Goal: Task Accomplishment & Management: Use online tool/utility

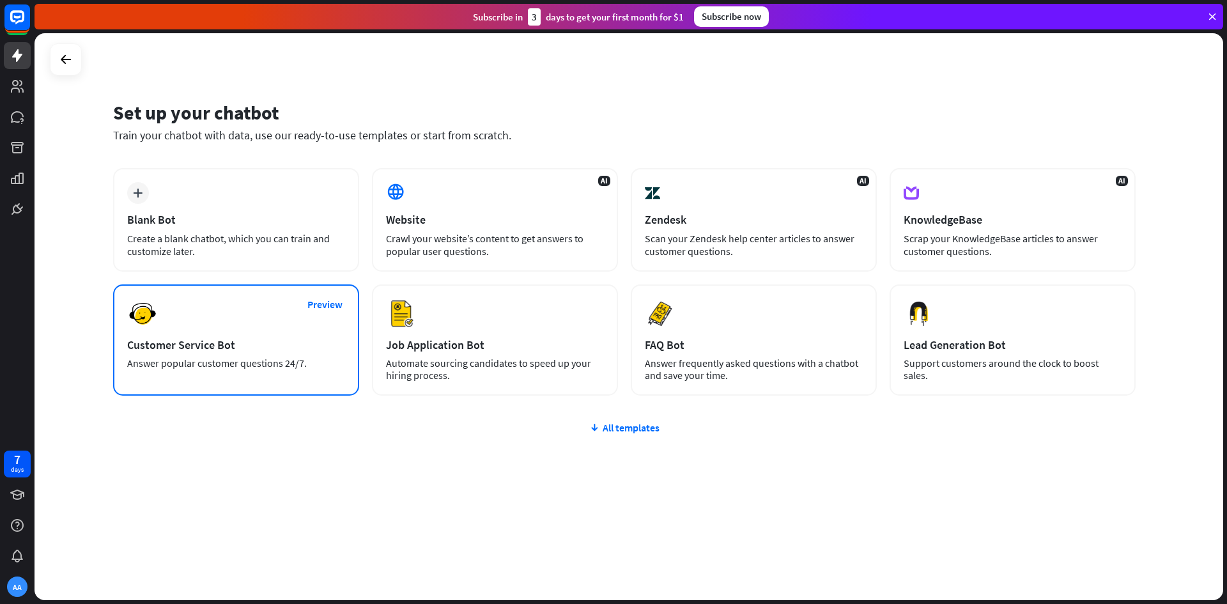
click at [285, 329] on div "Preview Customer Service Bot Answer popular customer questions 24/7." at bounding box center [236, 339] width 246 height 111
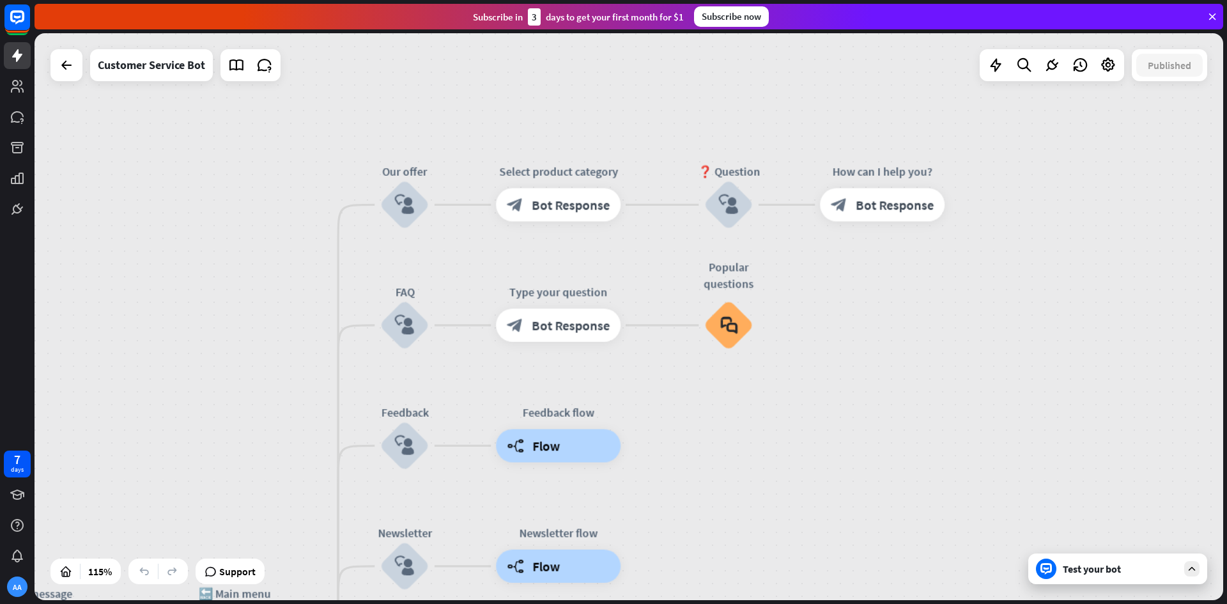
drag, startPoint x: 952, startPoint y: 233, endPoint x: 974, endPoint y: 563, distance: 330.6
click at [974, 563] on div "home_2 Start point Welcome message block_bot_response Bot Response 🔙 Main menu …" at bounding box center [629, 316] width 1189 height 567
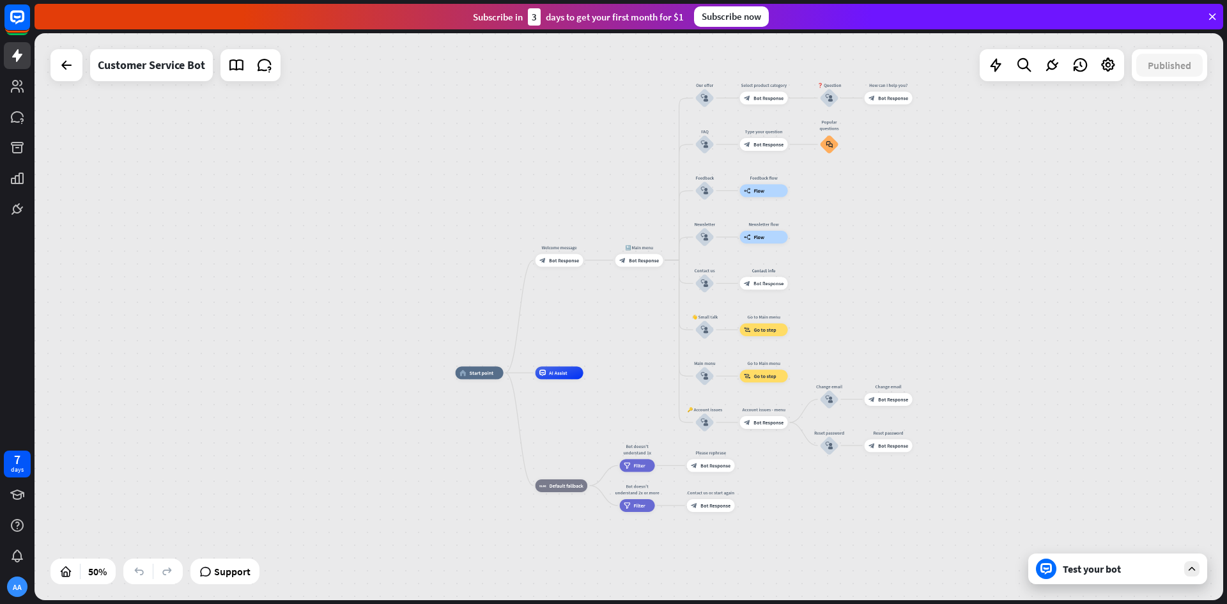
drag, startPoint x: 731, startPoint y: 397, endPoint x: 830, endPoint y: 172, distance: 245.9
click at [830, 172] on div "home_2 Start point Welcome message block_bot_response Bot Response 🔙 Main menu …" at bounding box center [629, 316] width 1189 height 567
click at [568, 511] on div "home_2 Start point Welcome message block_bot_response Bot Response 🔙 Main menu …" at bounding box center [753, 514] width 595 height 283
click at [563, 486] on span "Default fallback" at bounding box center [567, 486] width 34 height 6
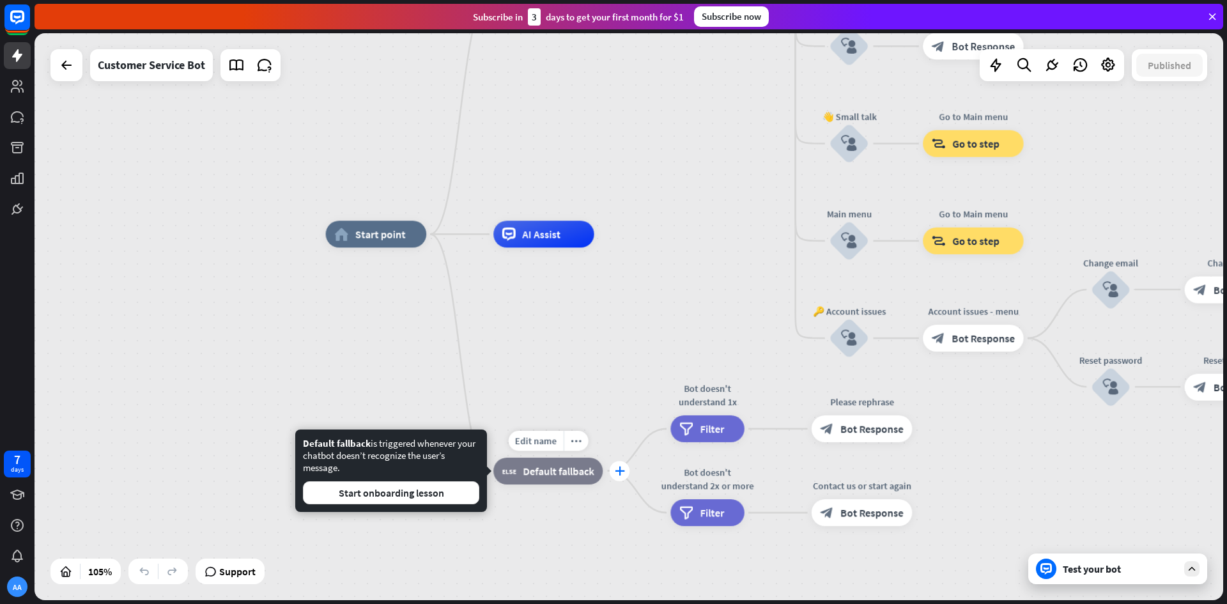
click at [616, 469] on icon "plus" at bounding box center [620, 471] width 10 height 10
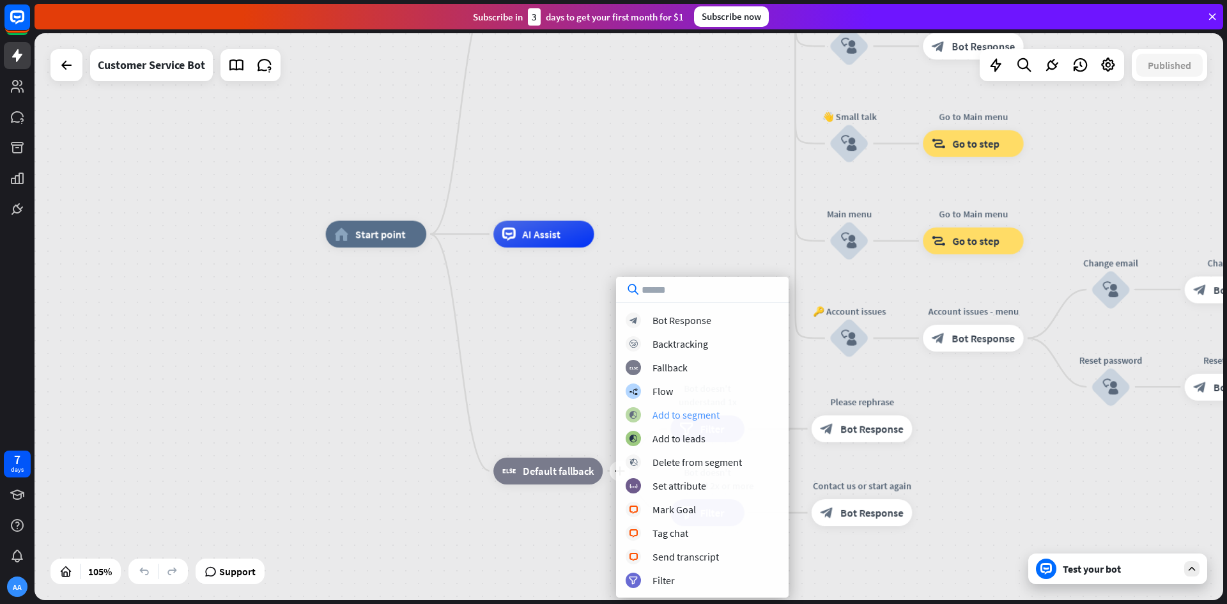
click at [696, 413] on div "Add to segment" at bounding box center [686, 414] width 67 height 13
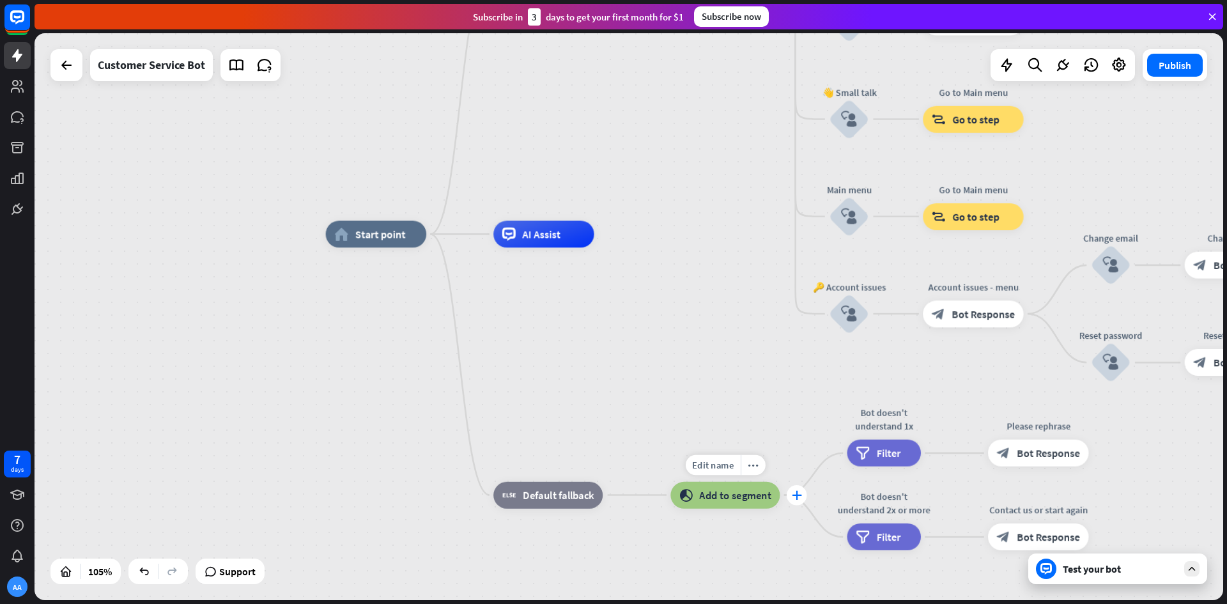
click at [797, 496] on icon "plus" at bounding box center [797, 495] width 10 height 10
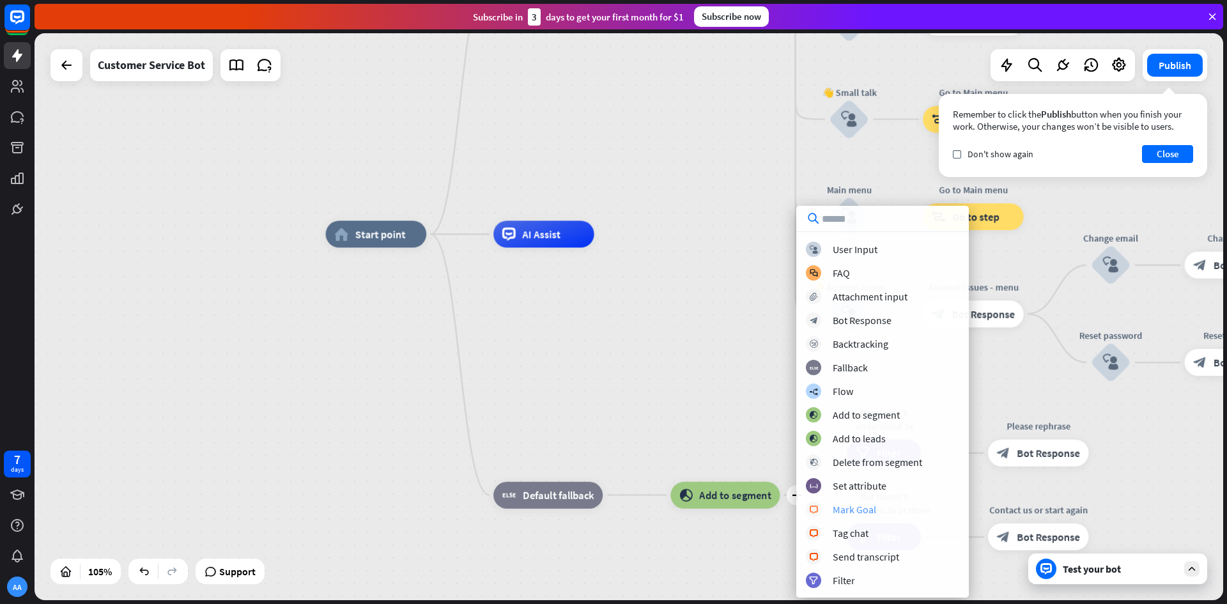
click at [876, 509] on div "block_livechat Mark Goal" at bounding box center [882, 509] width 153 height 15
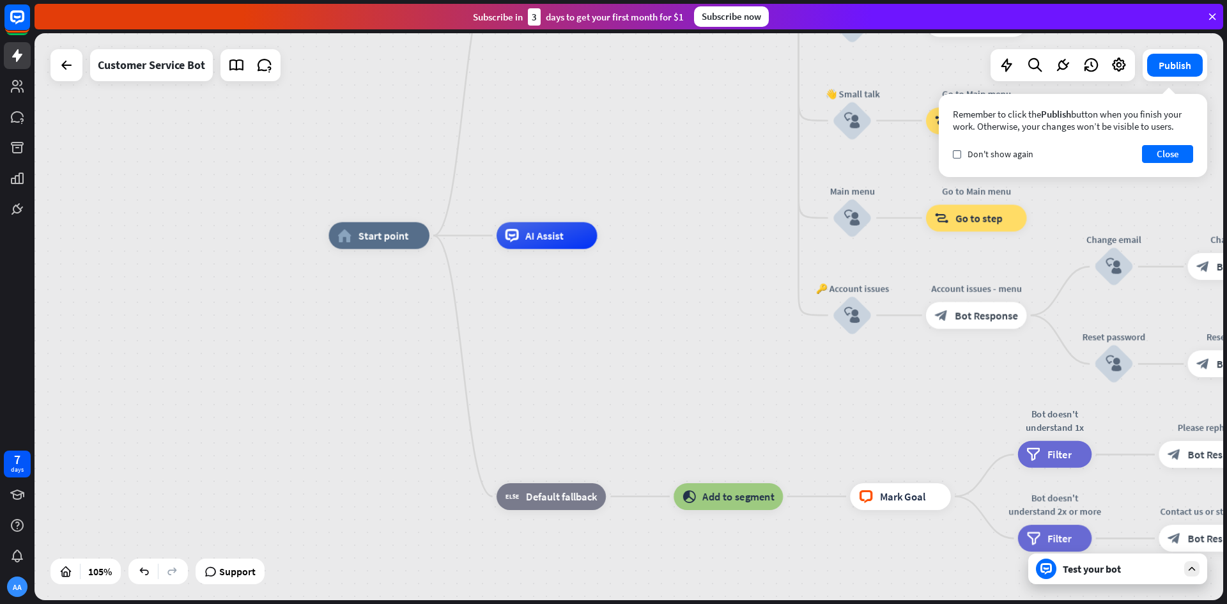
drag, startPoint x: 931, startPoint y: 484, endPoint x: 923, endPoint y: 550, distance: 66.4
click at [937, 552] on div "home_2 Start point Welcome message block_bot_response Bot Response 🔙 Main menu …" at bounding box center [953, 533] width 1248 height 595
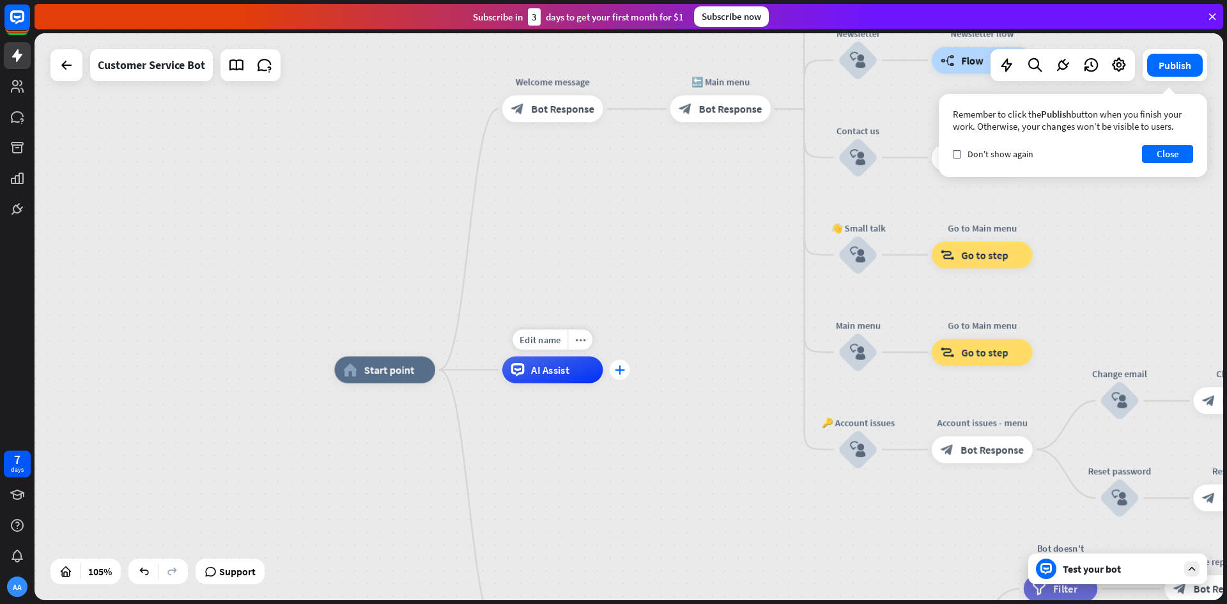
click at [614, 371] on div "plus" at bounding box center [620, 370] width 20 height 20
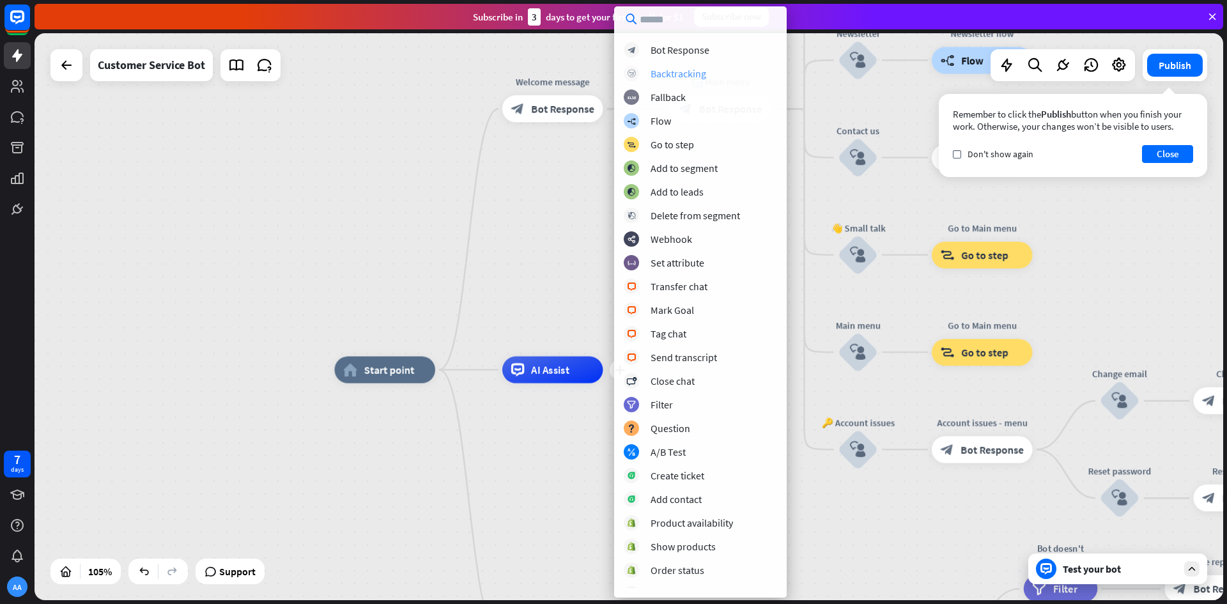
click at [697, 75] on div "Backtracking" at bounding box center [679, 73] width 56 height 13
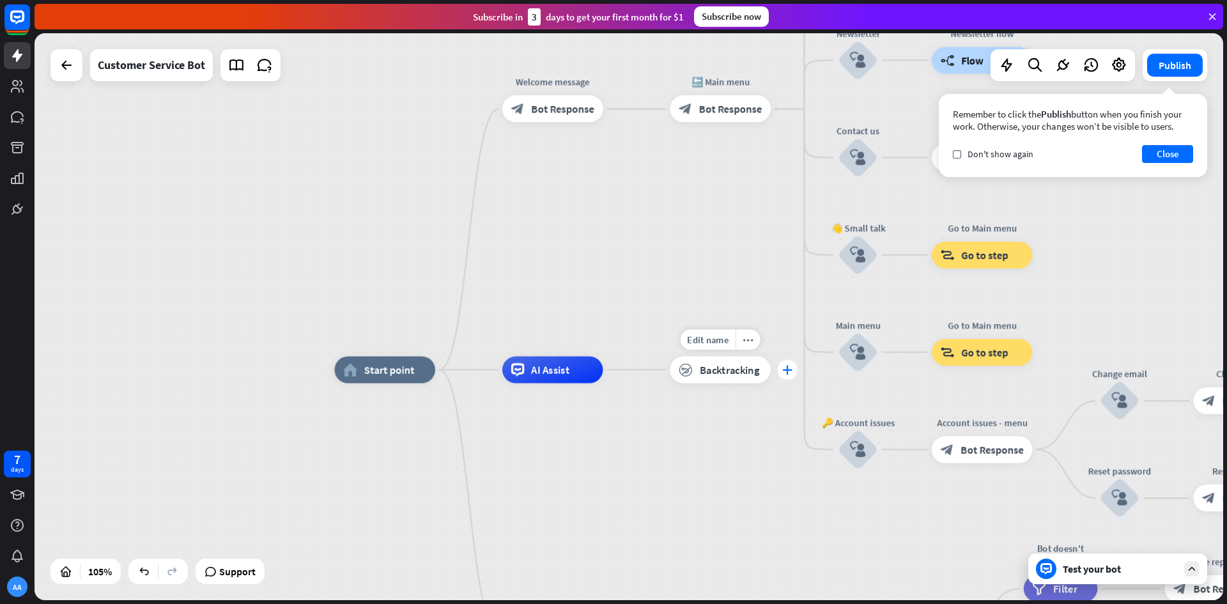
click at [789, 366] on icon "plus" at bounding box center [787, 370] width 10 height 10
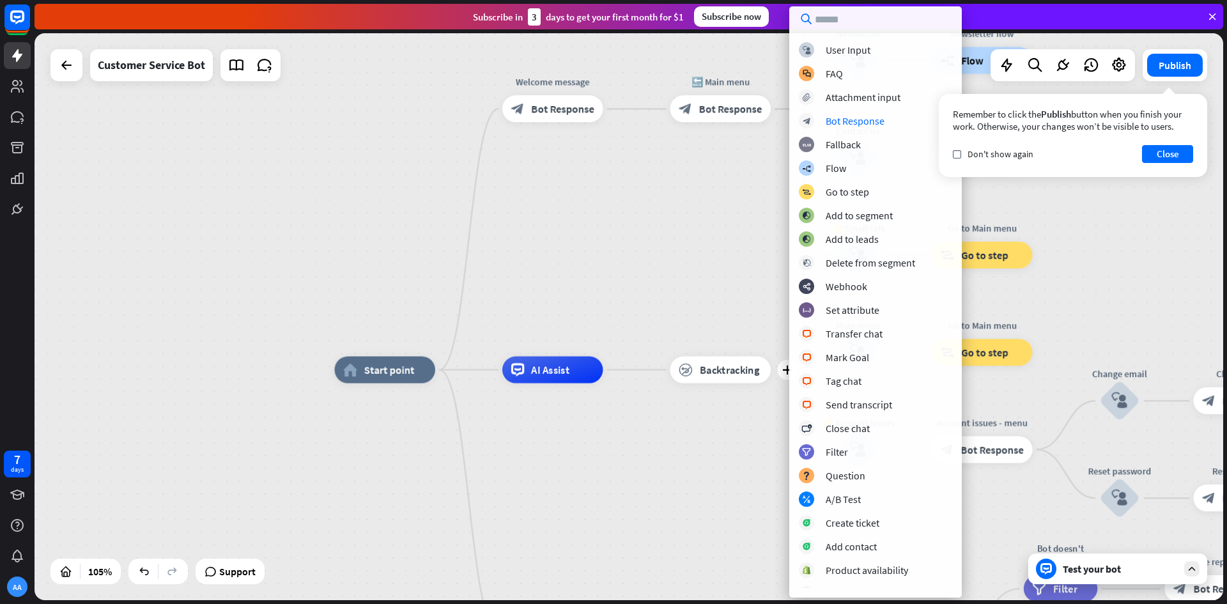
click at [845, 129] on div "block_user_input User Input block_faq FAQ block_attachment Attachment input blo…" at bounding box center [875, 315] width 173 height 546
click at [853, 119] on div "Bot Response" at bounding box center [855, 120] width 59 height 13
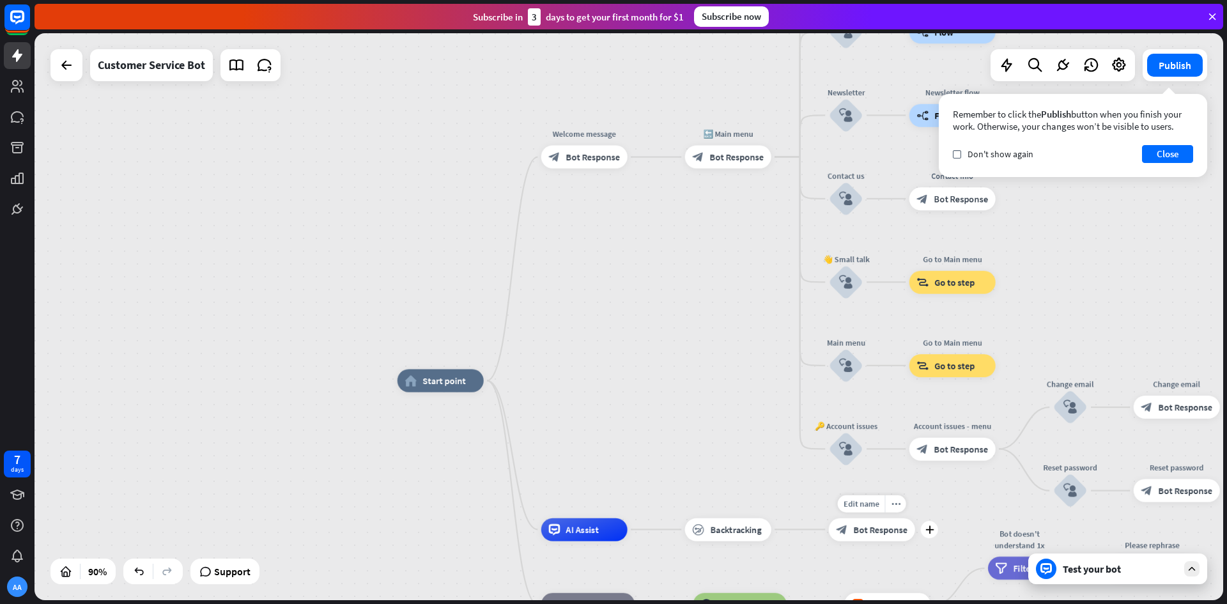
click at [915, 538] on div "Edit name more_horiz plus block_bot_response Bot Response" at bounding box center [872, 529] width 86 height 23
click at [926, 534] on div "plus" at bounding box center [929, 529] width 17 height 17
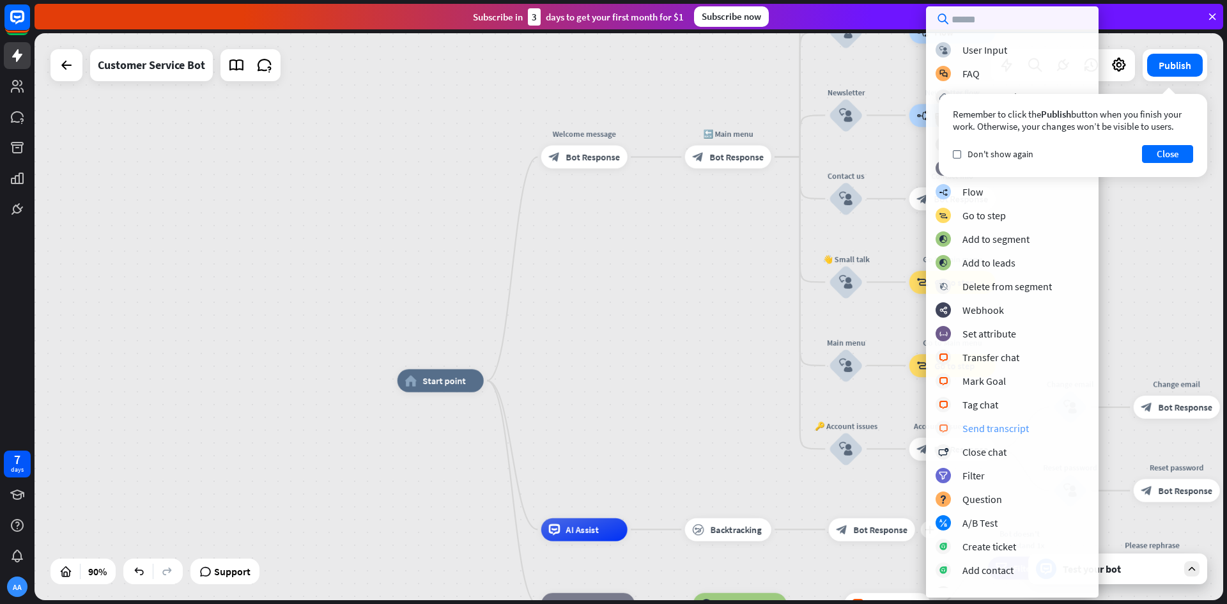
click at [1006, 426] on div "Send transcript" at bounding box center [996, 428] width 66 height 13
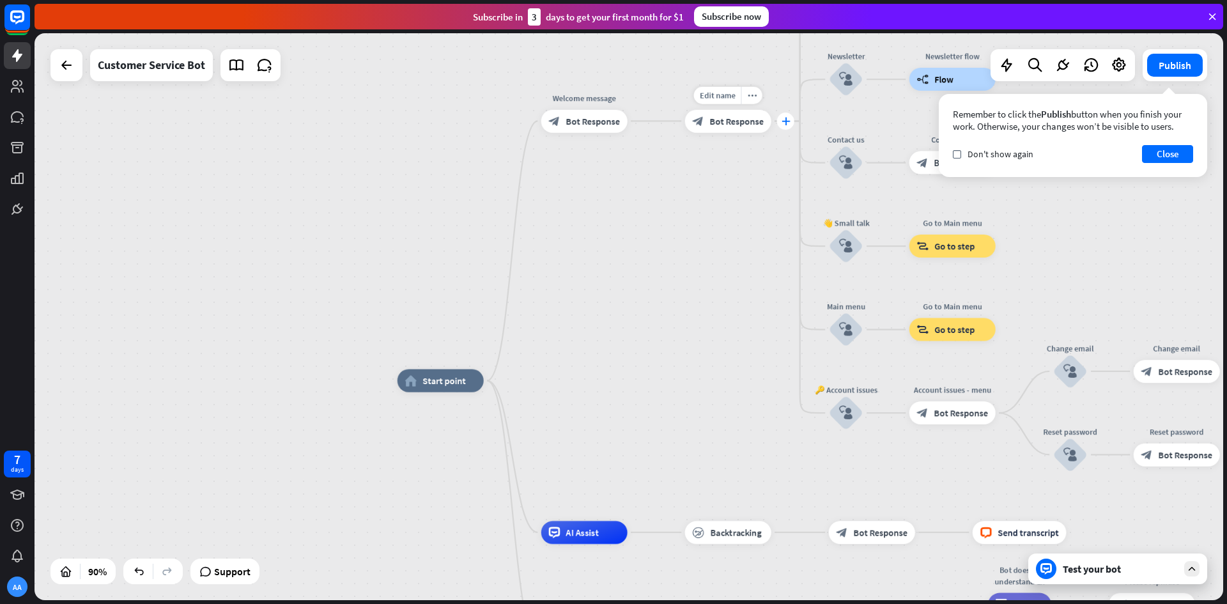
click at [786, 116] on div "plus" at bounding box center [785, 121] width 17 height 17
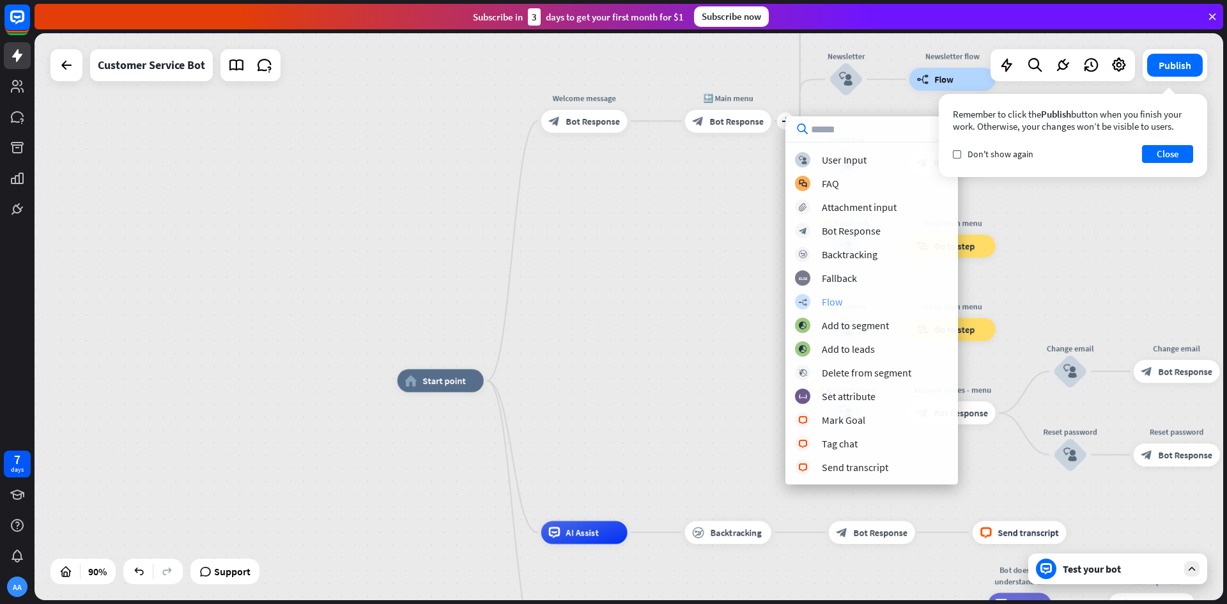
click at [860, 300] on div "builder_tree Flow" at bounding box center [871, 301] width 153 height 15
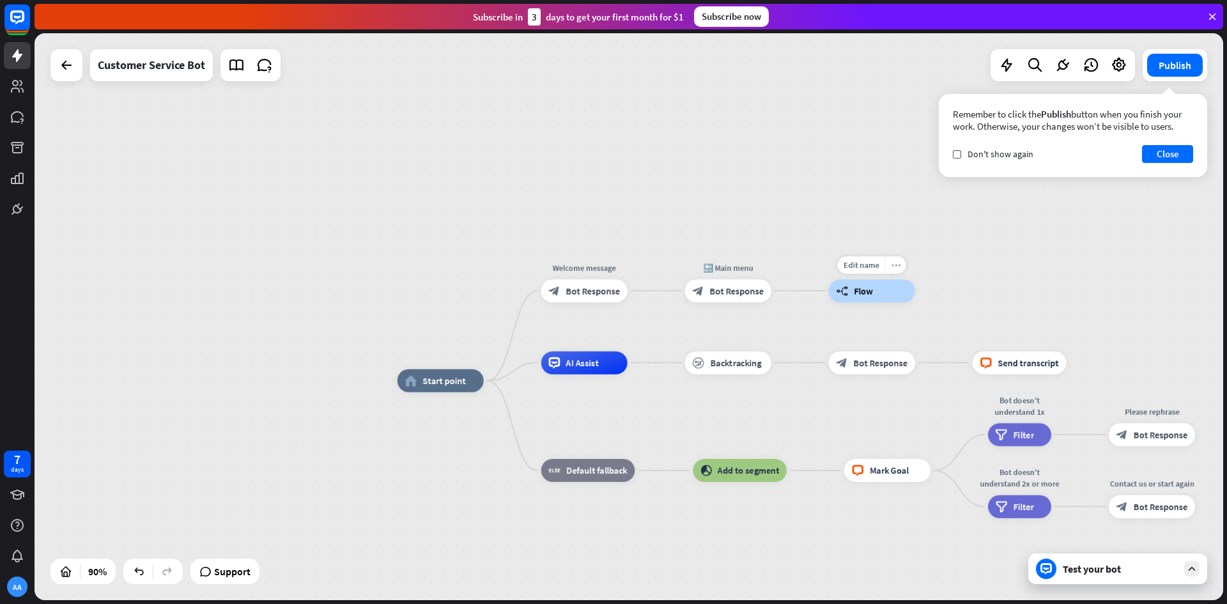
click at [898, 272] on div "more_horiz" at bounding box center [895, 264] width 21 height 17
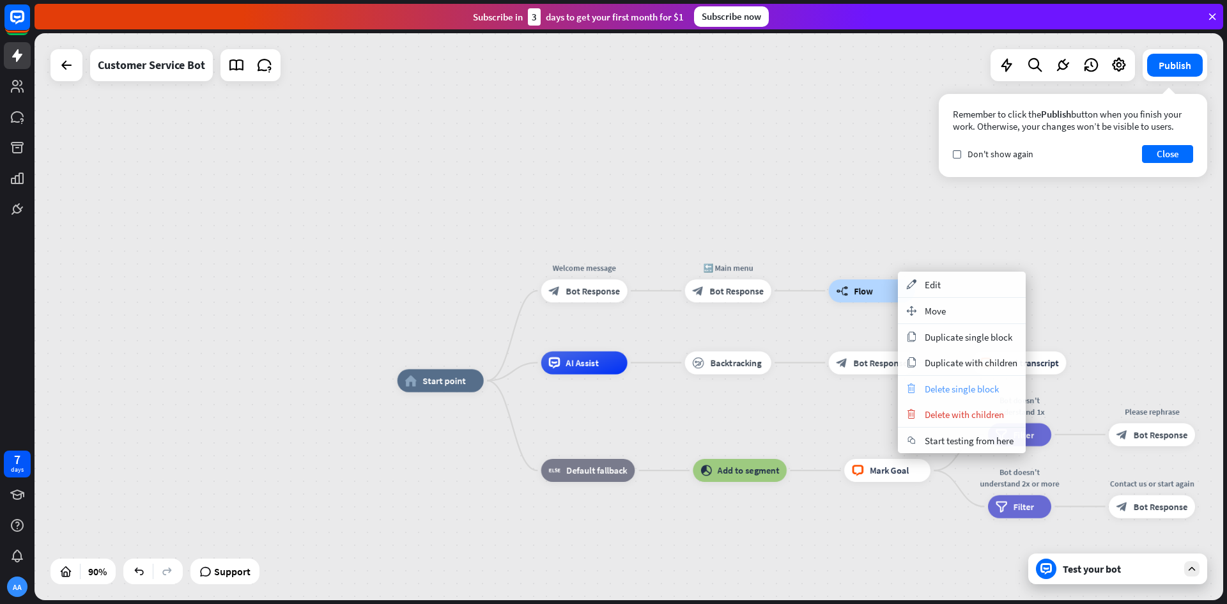
click at [965, 389] on span "Delete single block" at bounding box center [962, 389] width 74 height 12
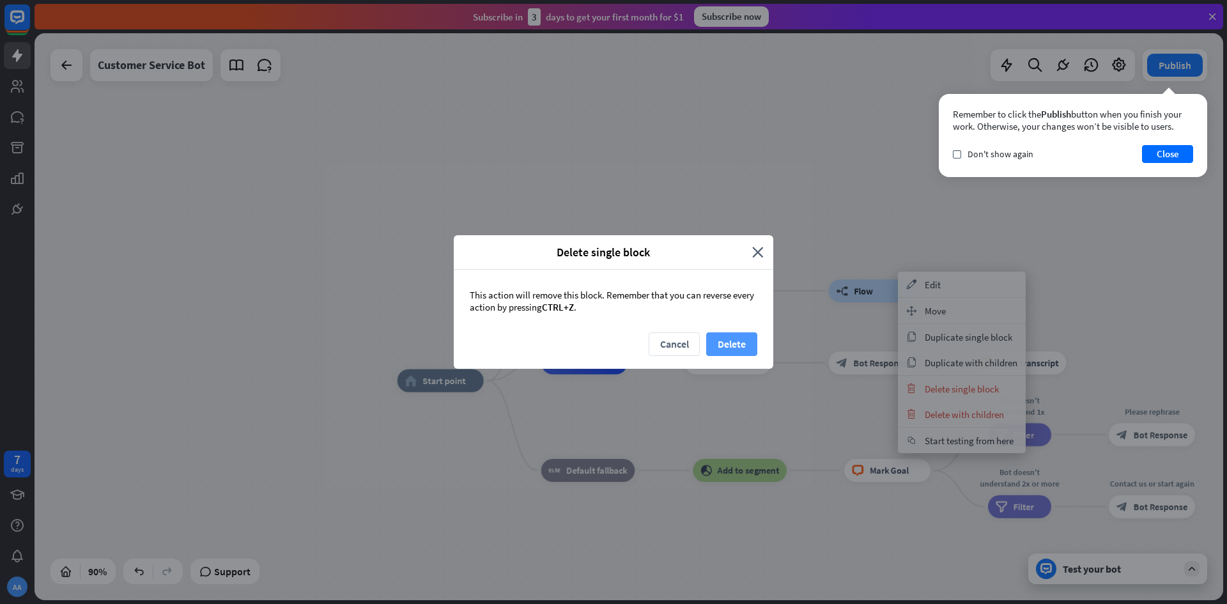
click at [731, 345] on button "Delete" at bounding box center [731, 344] width 51 height 24
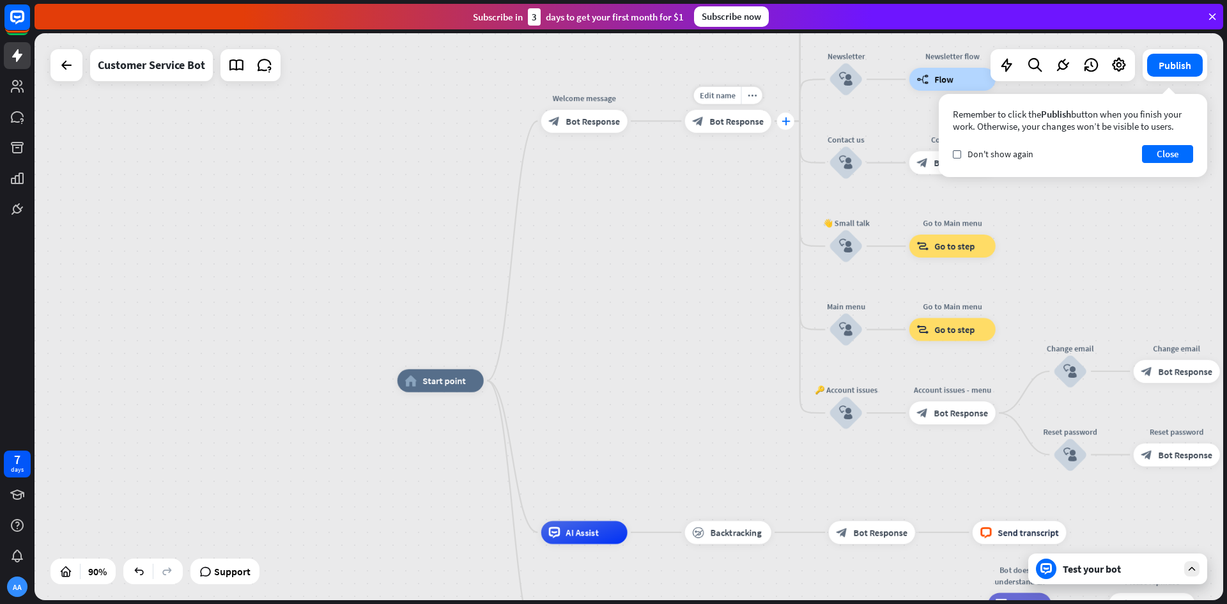
click at [787, 123] on icon "plus" at bounding box center [785, 121] width 9 height 8
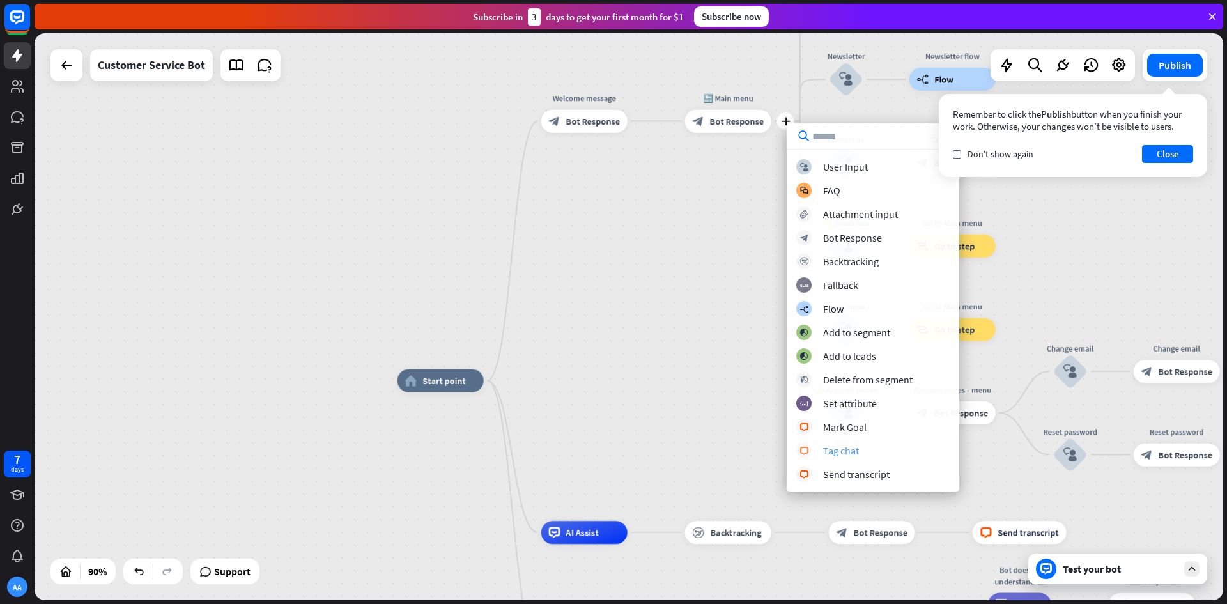
click at [875, 448] on div "block_livechat Tag chat" at bounding box center [873, 450] width 153 height 15
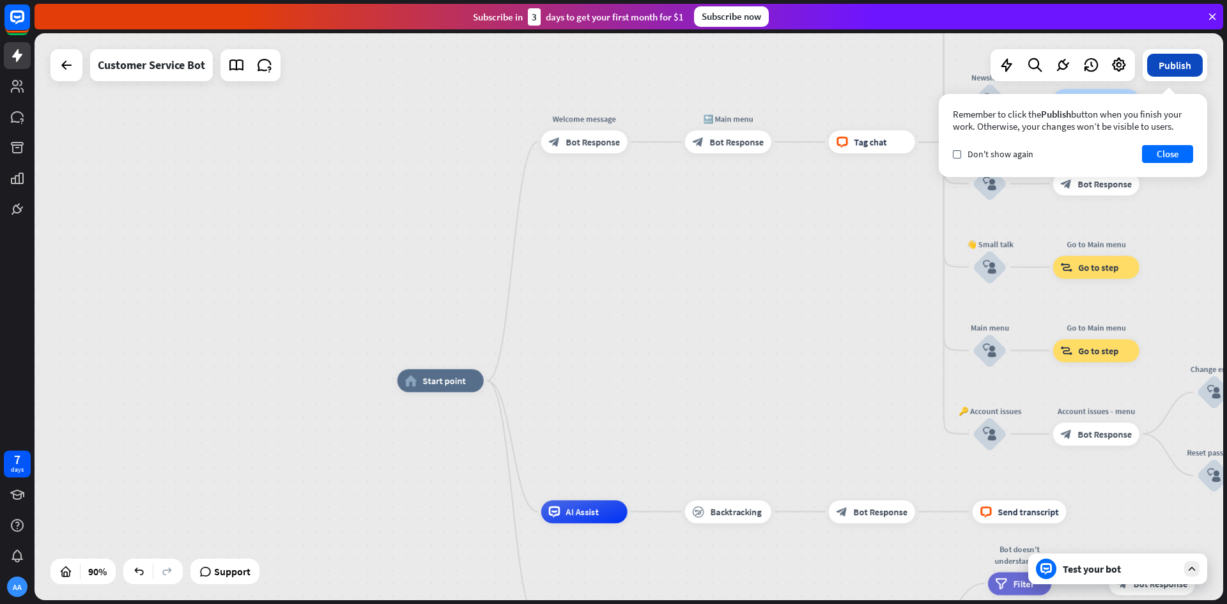
click at [1159, 65] on button "Publish" at bounding box center [1175, 65] width 56 height 23
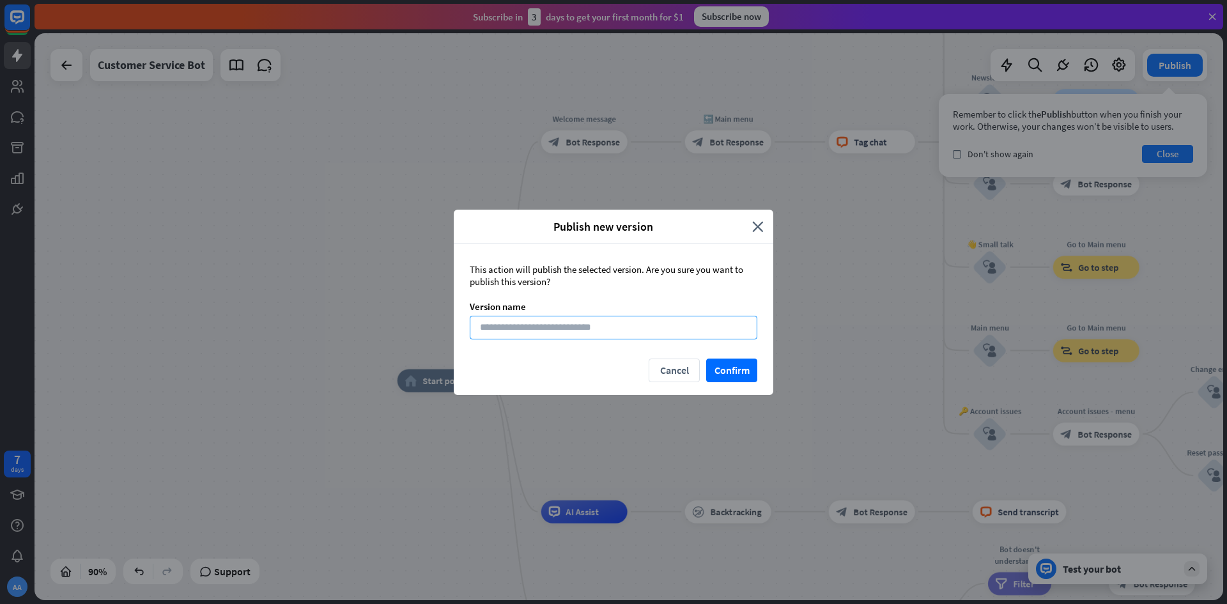
click at [671, 331] on input at bounding box center [614, 328] width 288 height 24
type input "*****"
click at [723, 362] on button "Confirm" at bounding box center [731, 371] width 51 height 24
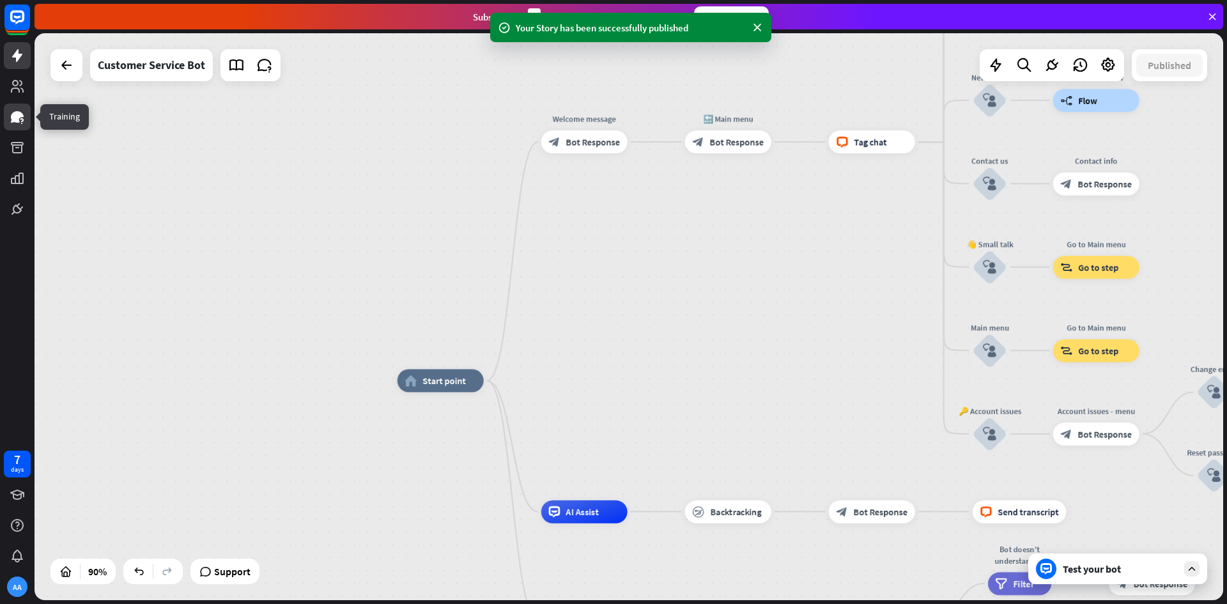
click at [20, 113] on icon at bounding box center [17, 117] width 13 height 12
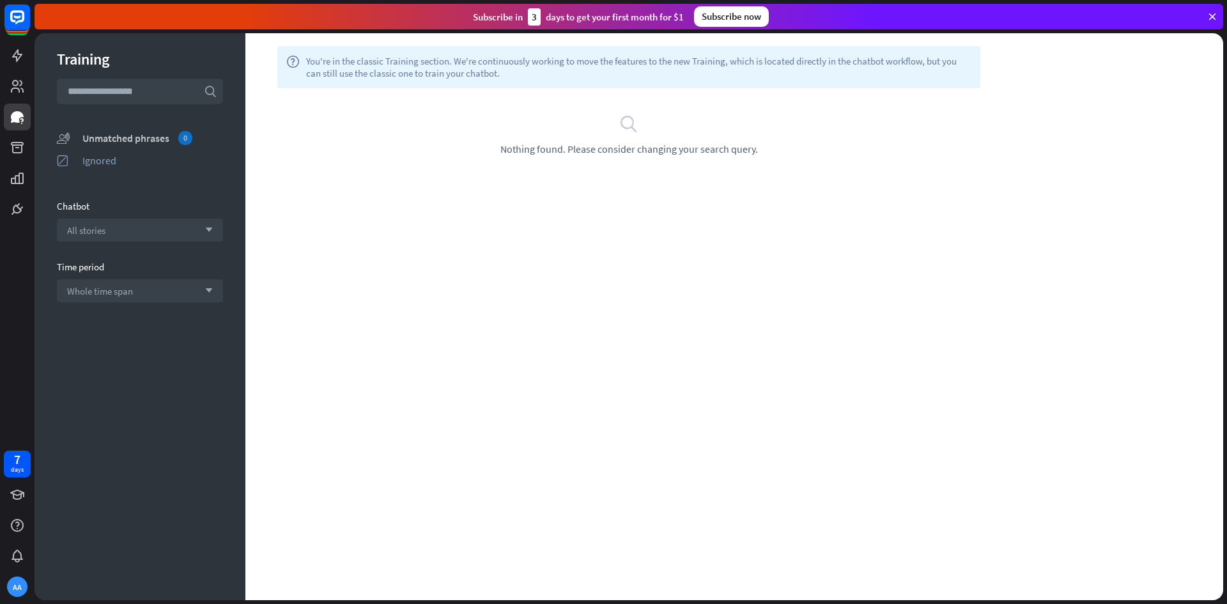
click at [96, 132] on div "Unmatched phrases 0" at bounding box center [152, 138] width 141 height 14
click at [15, 53] on icon at bounding box center [17, 55] width 10 height 13
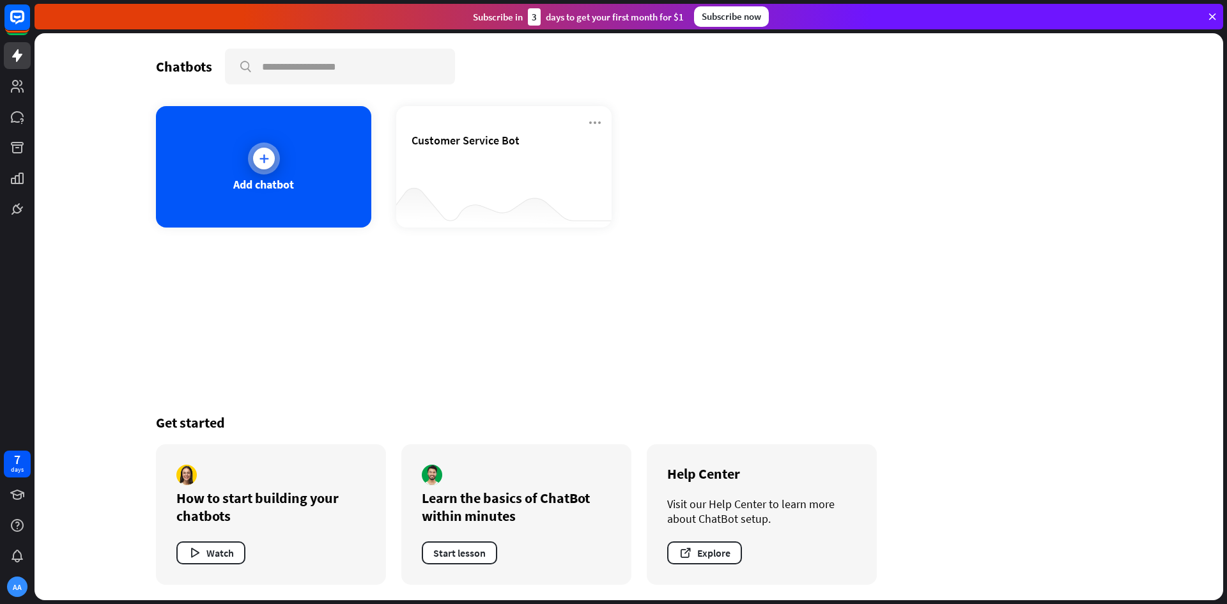
click at [208, 167] on div "Add chatbot" at bounding box center [263, 166] width 215 height 121
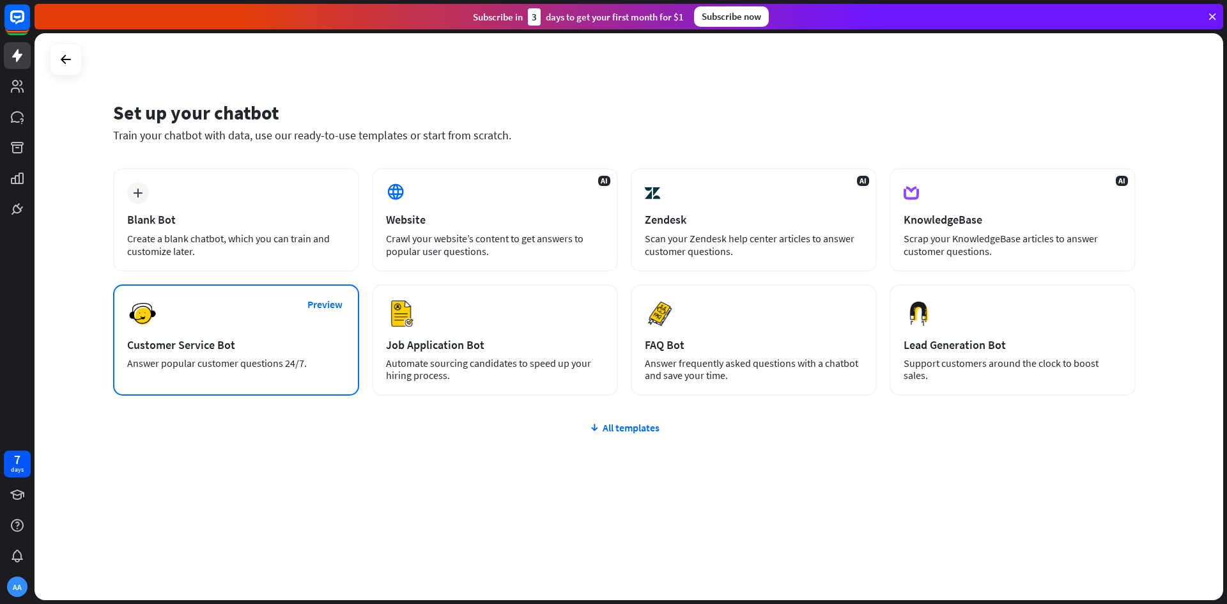
click at [318, 365] on div "Answer popular customer questions 24/7." at bounding box center [236, 363] width 218 height 12
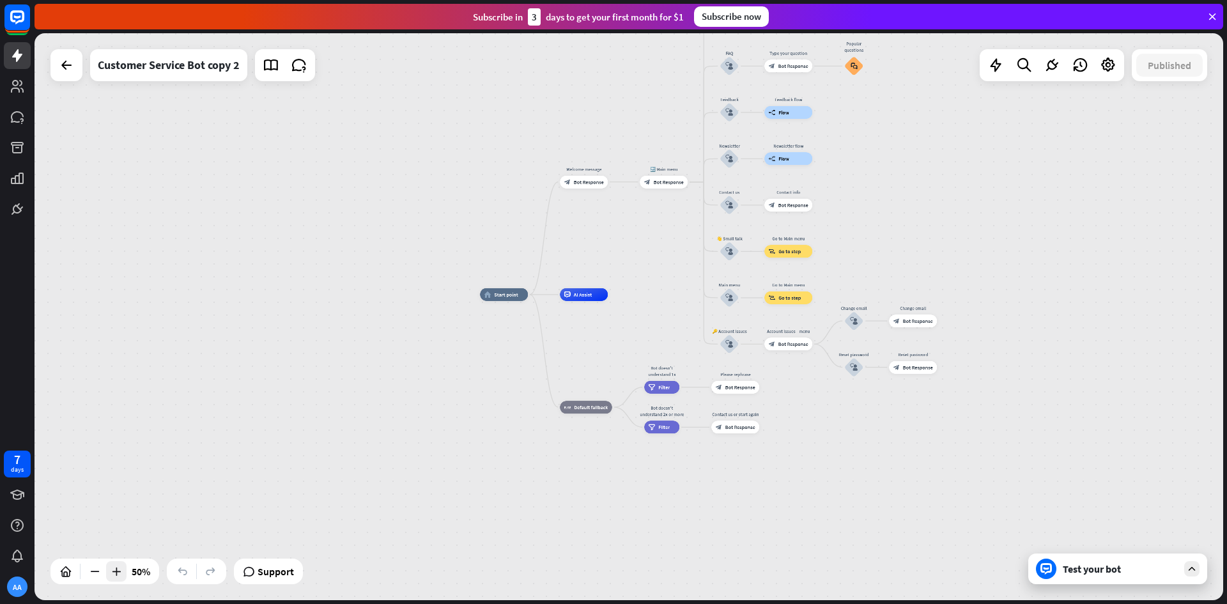
click at [119, 570] on icon at bounding box center [116, 571] width 13 height 13
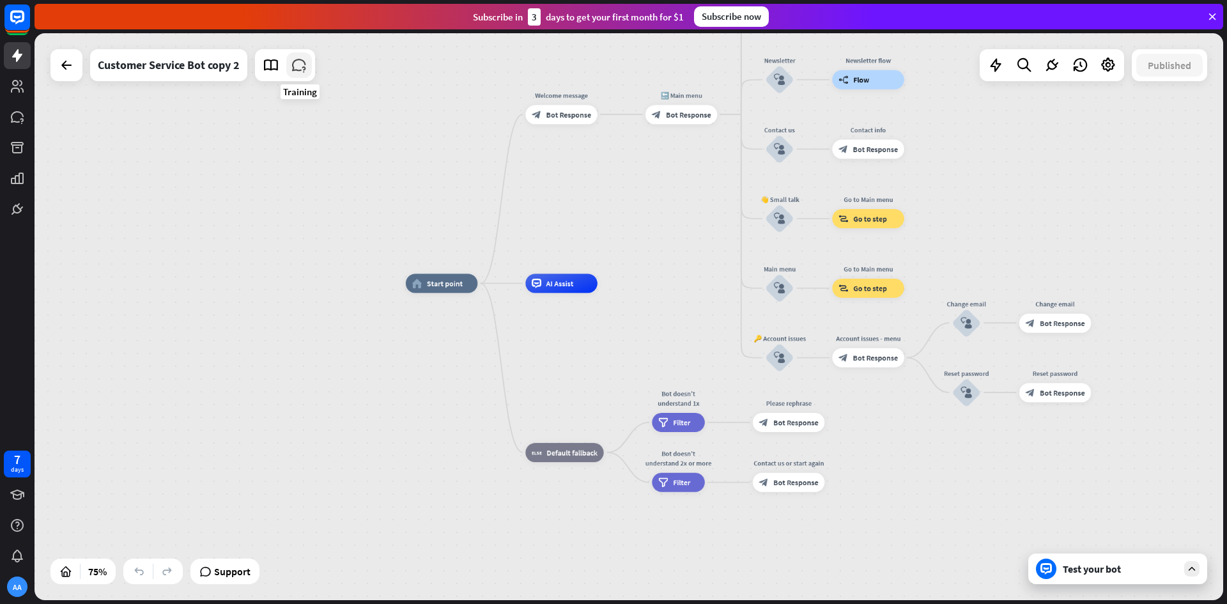
click at [302, 66] on icon at bounding box center [299, 65] width 17 height 17
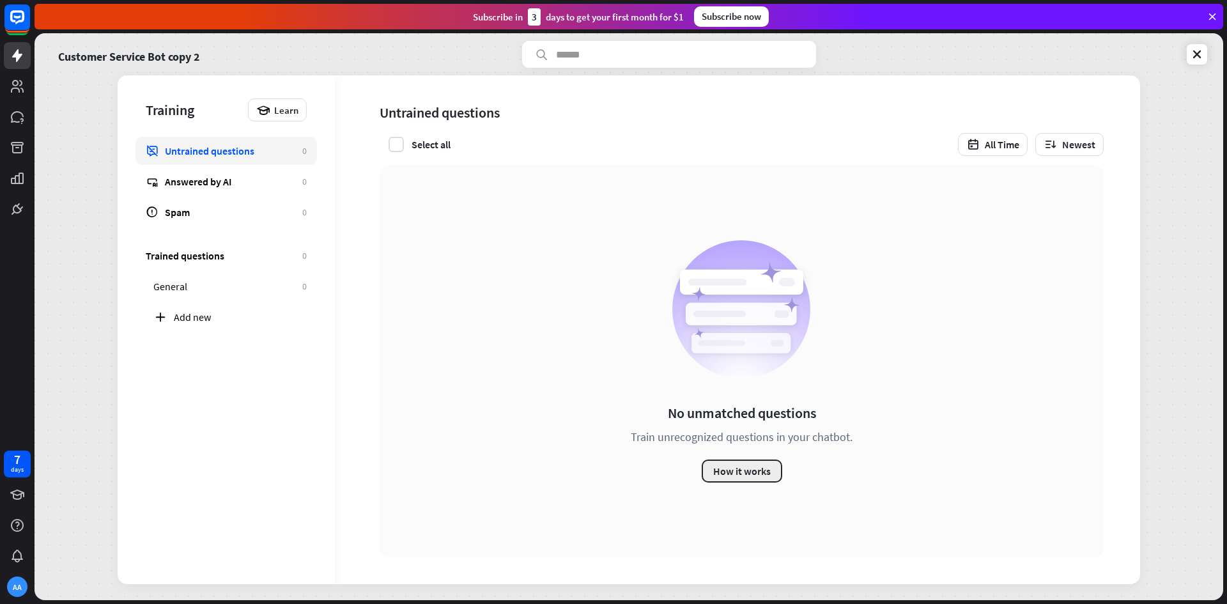
click at [748, 474] on button "How it works" at bounding box center [742, 471] width 81 height 23
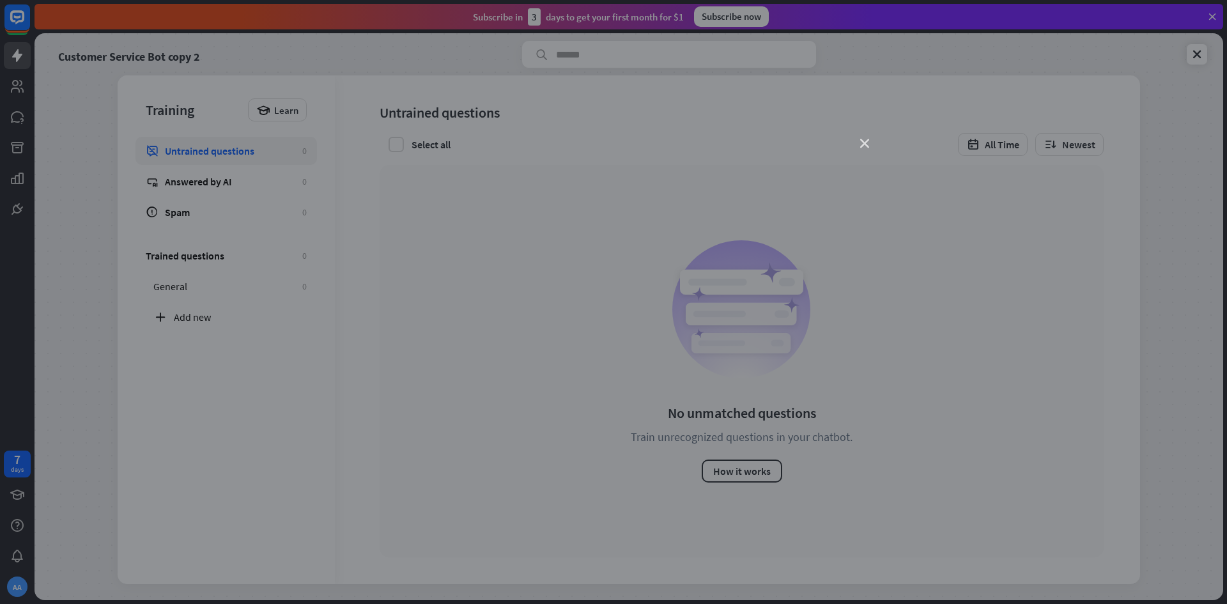
click at [864, 145] on icon "close" at bounding box center [864, 143] width 9 height 9
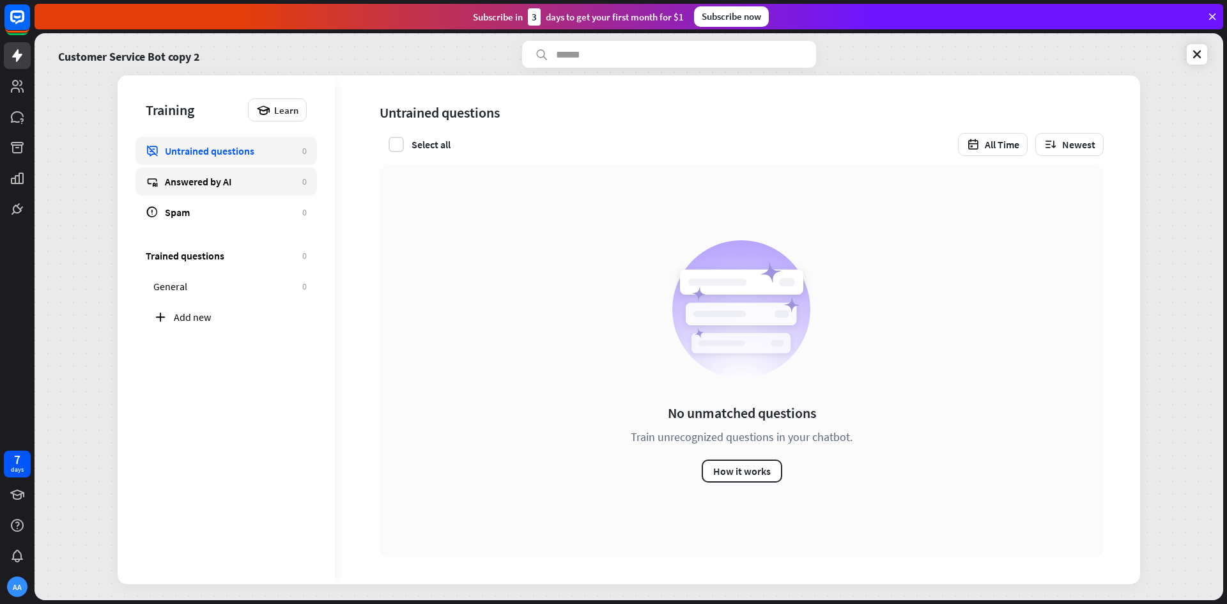
click at [293, 183] on div "Answered by AI" at bounding box center [230, 181] width 131 height 13
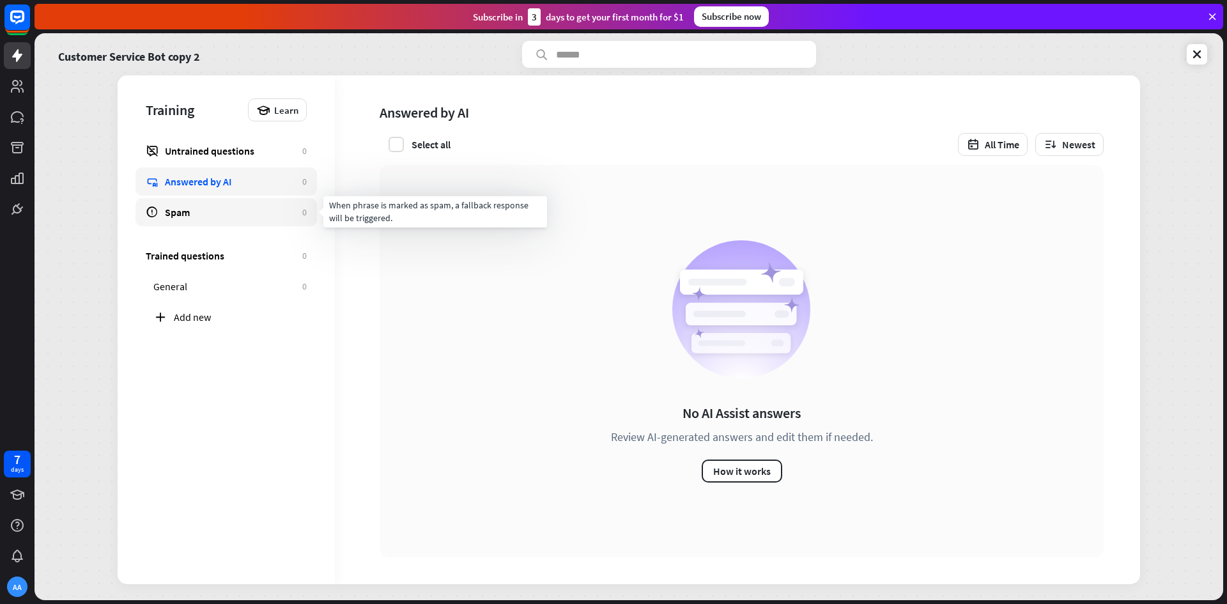
click at [281, 221] on link "Spam 0" at bounding box center [227, 212] width 182 height 28
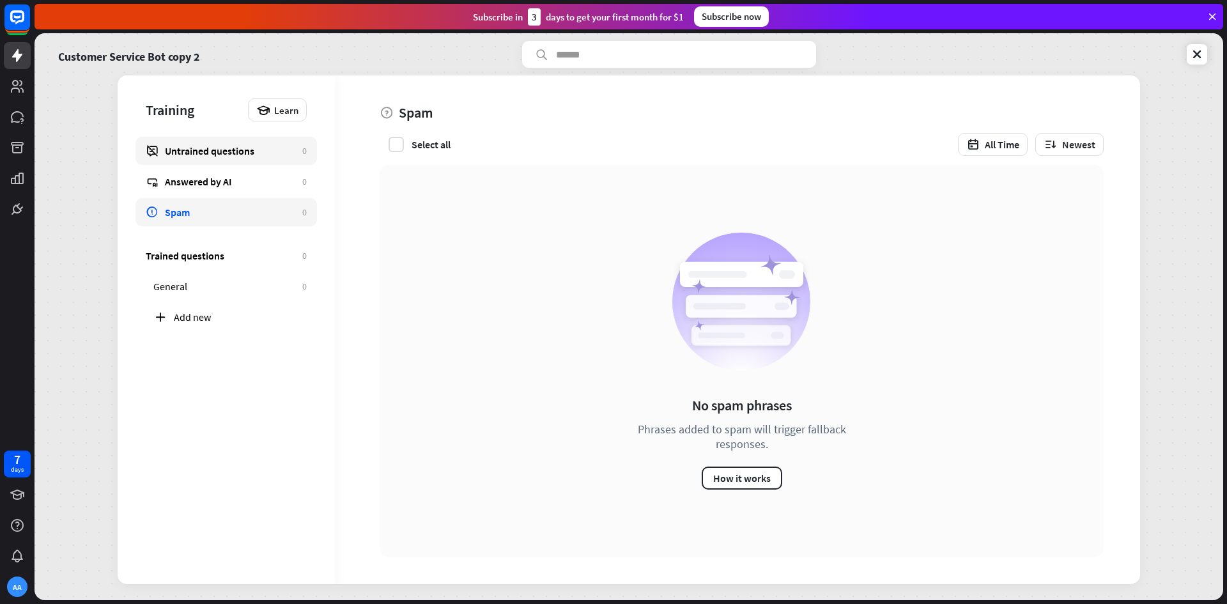
click at [275, 164] on link "Untrained questions 0" at bounding box center [227, 151] width 182 height 28
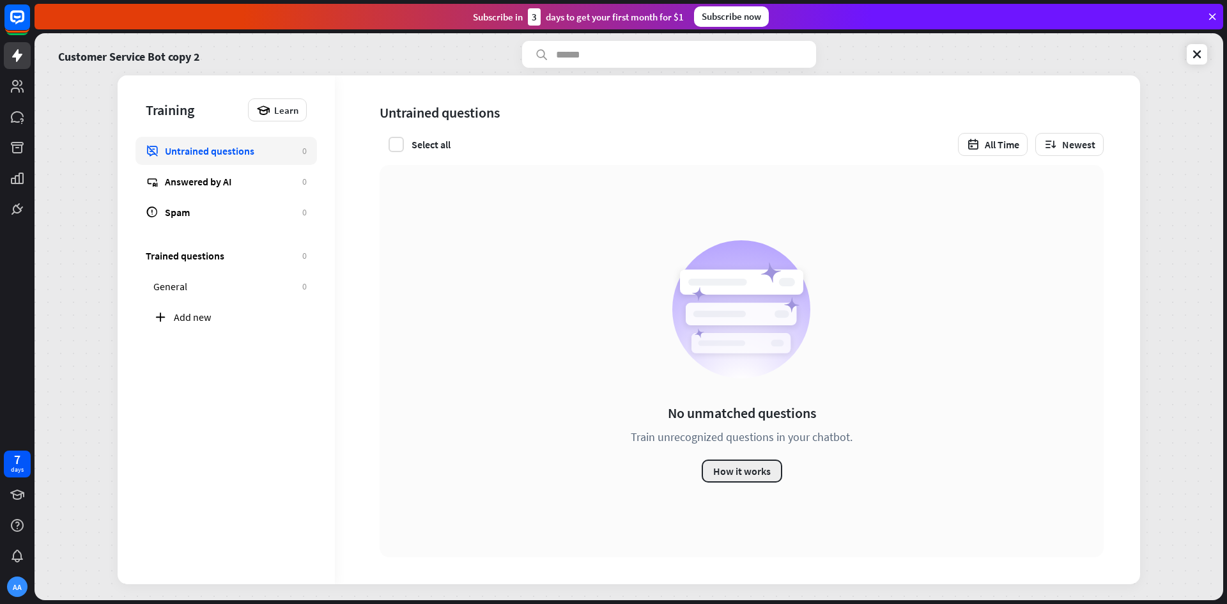
click at [718, 460] on button "How it works" at bounding box center [742, 471] width 81 height 23
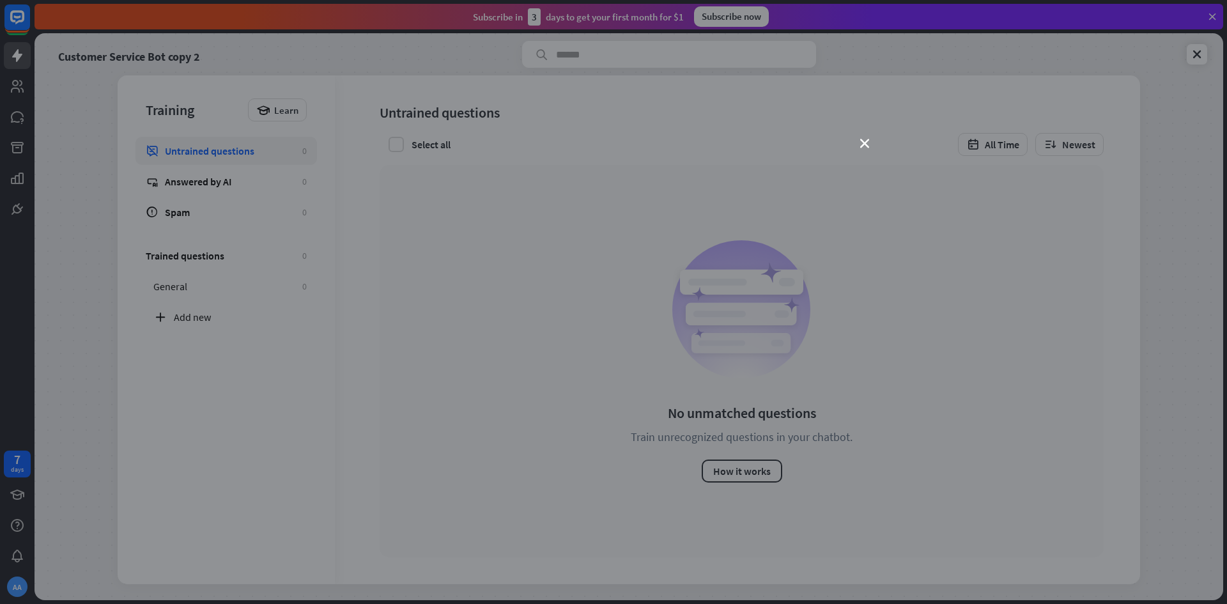
click at [903, 369] on div "close" at bounding box center [613, 302] width 1227 height 604
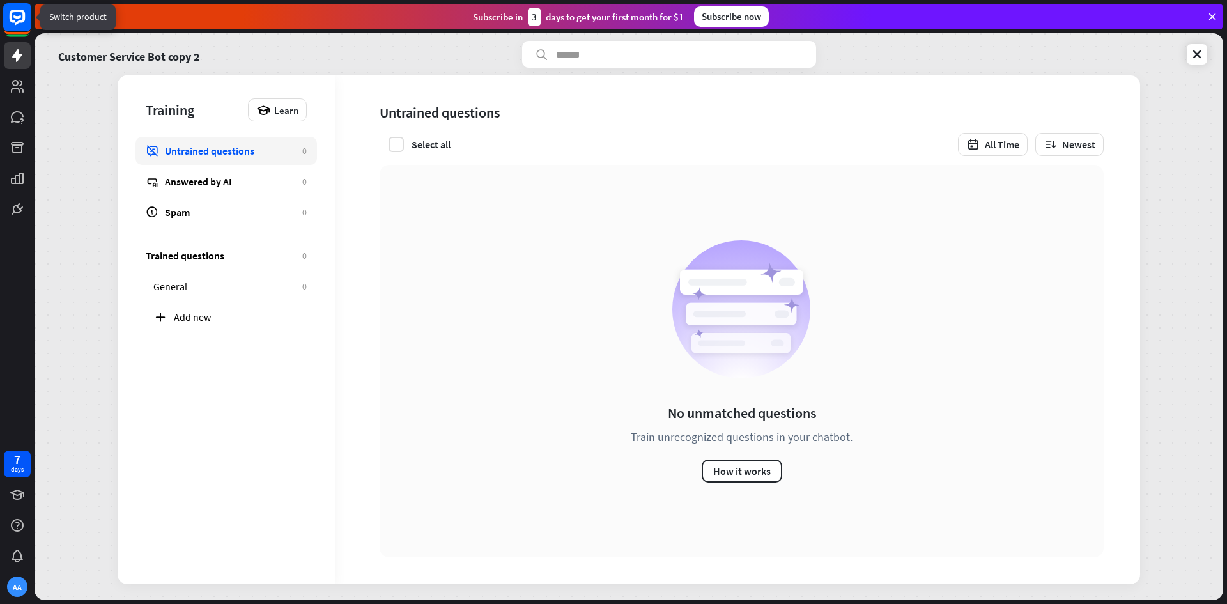
click at [15, 11] on icon at bounding box center [17, 17] width 15 height 15
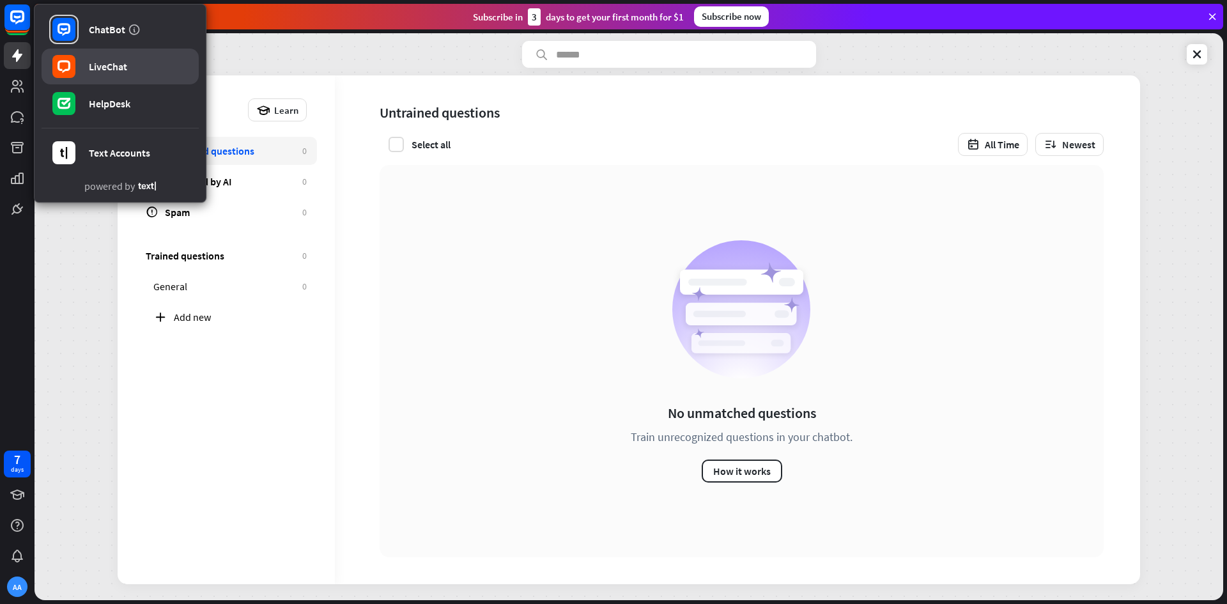
click at [115, 69] on div "LiveChat" at bounding box center [108, 66] width 38 height 13
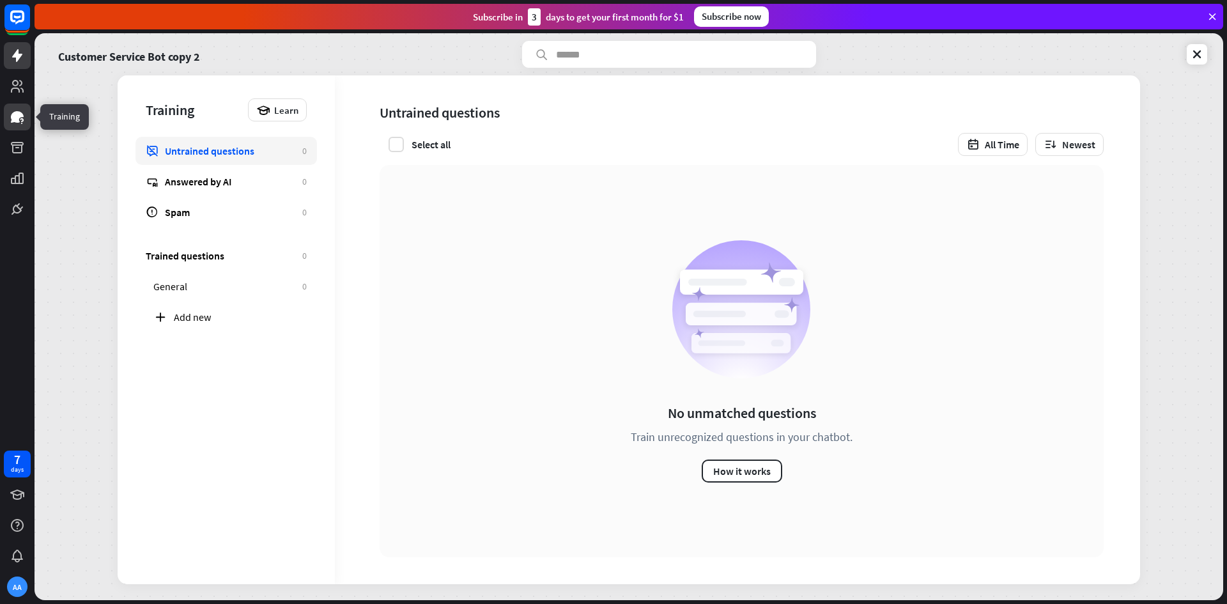
click at [16, 123] on icon at bounding box center [17, 116] width 15 height 15
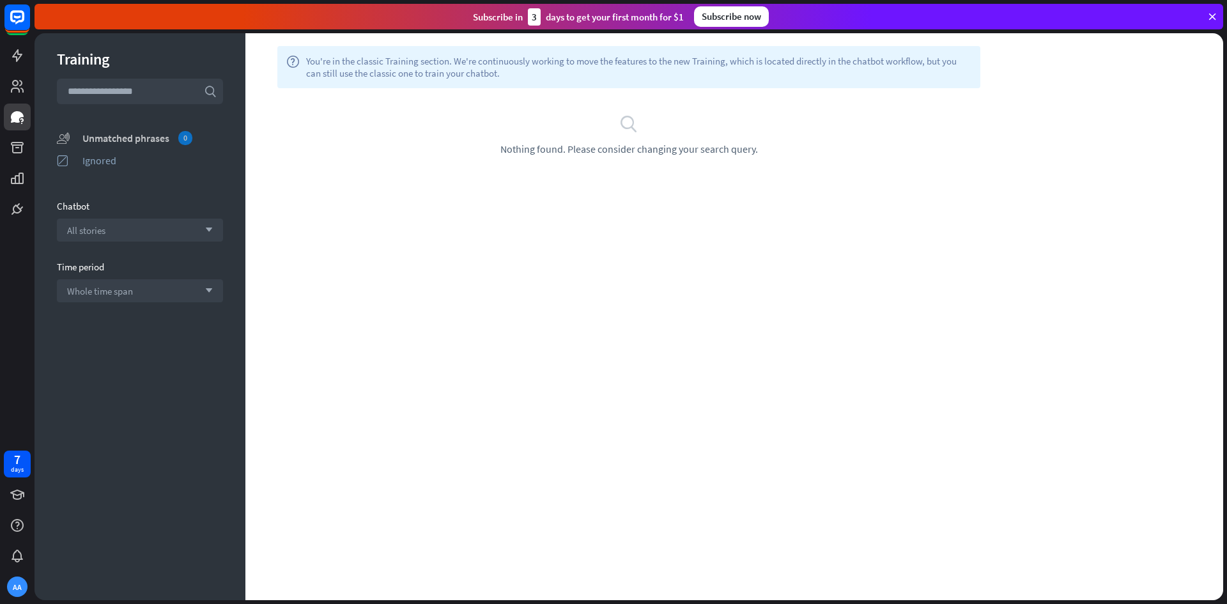
click at [161, 144] on div "Unmatched phrases 0" at bounding box center [152, 138] width 141 height 14
click at [150, 137] on div "Unmatched phrases 0" at bounding box center [152, 138] width 141 height 14
click at [113, 166] on div "Ignored" at bounding box center [152, 160] width 141 height 13
click at [150, 133] on div "Unmatched phrases" at bounding box center [152, 138] width 141 height 13
click at [22, 157] on link at bounding box center [17, 147] width 27 height 27
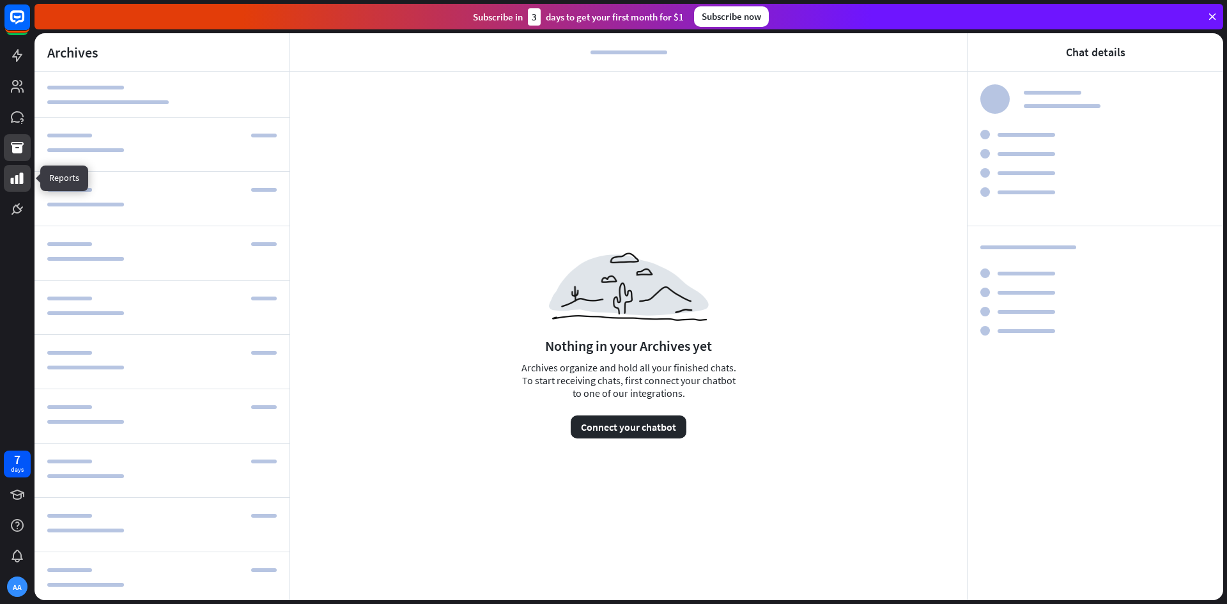
click at [21, 172] on icon at bounding box center [17, 178] width 15 height 15
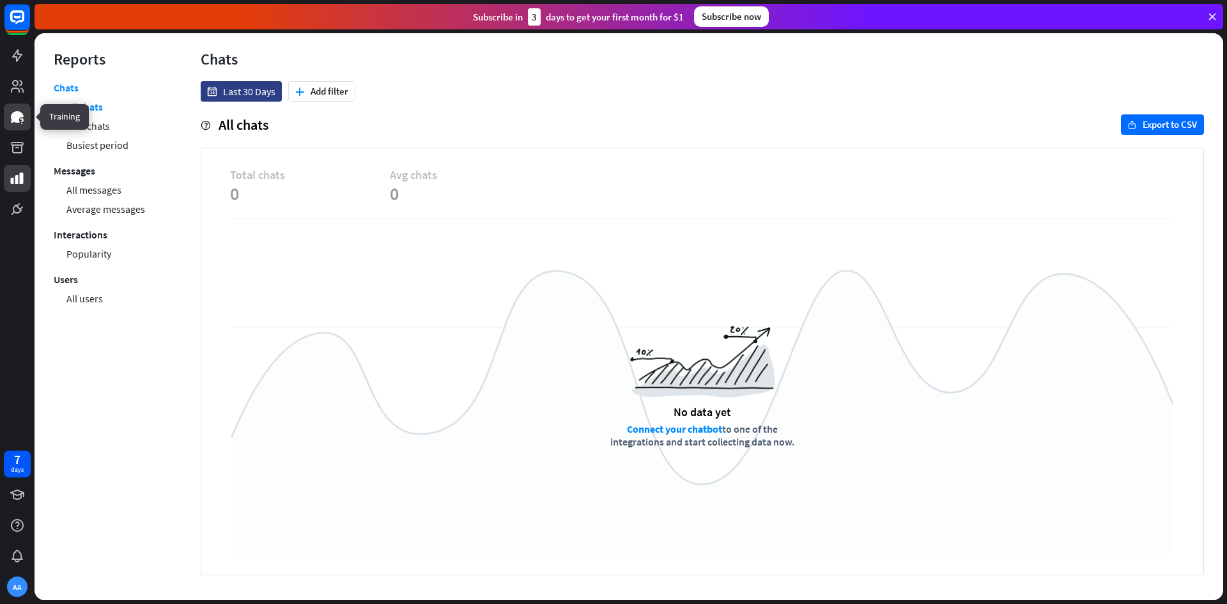
click at [15, 116] on icon at bounding box center [17, 117] width 13 height 12
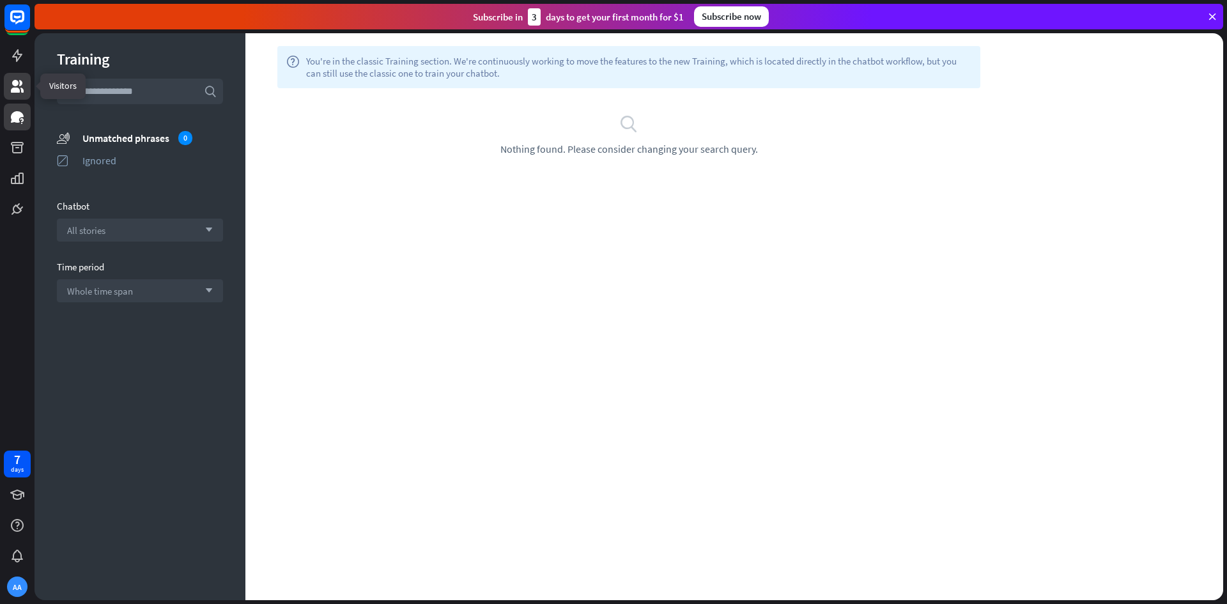
click at [25, 95] on link at bounding box center [17, 86] width 27 height 27
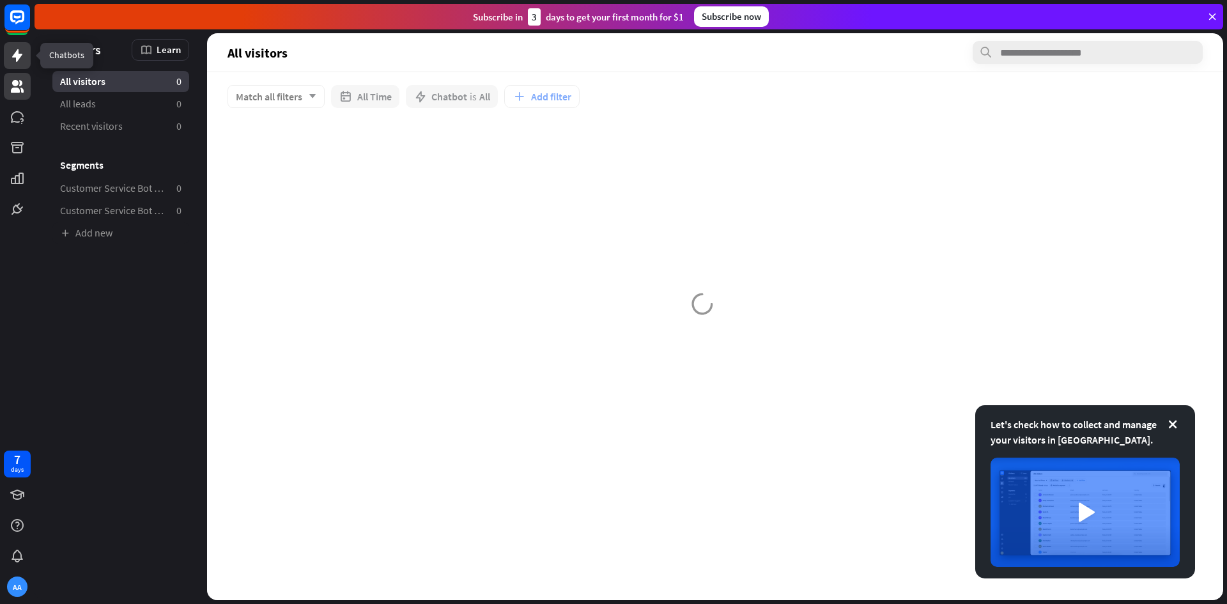
click at [20, 58] on icon at bounding box center [17, 55] width 15 height 15
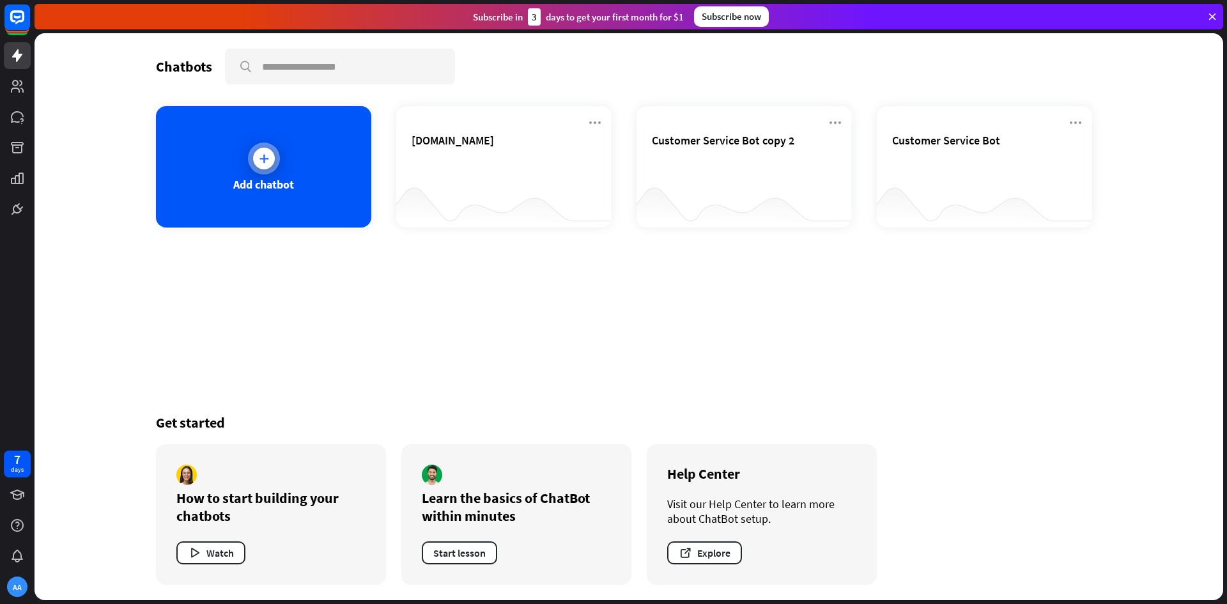
click at [276, 169] on div at bounding box center [264, 159] width 32 height 32
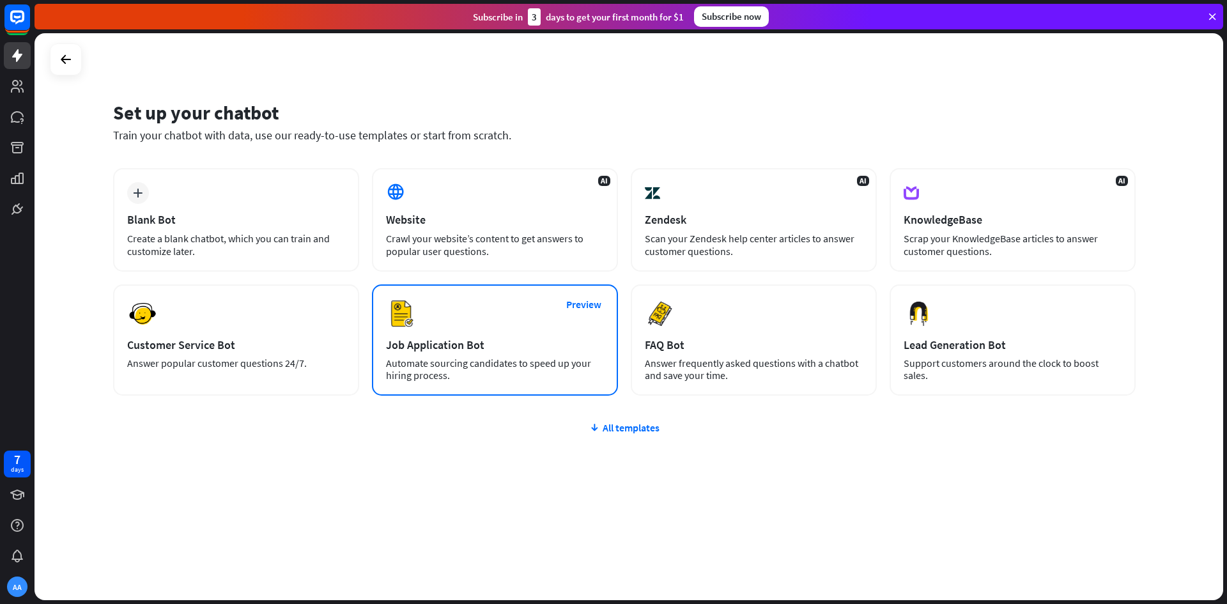
click at [543, 345] on div "Job Application Bot" at bounding box center [495, 345] width 218 height 15
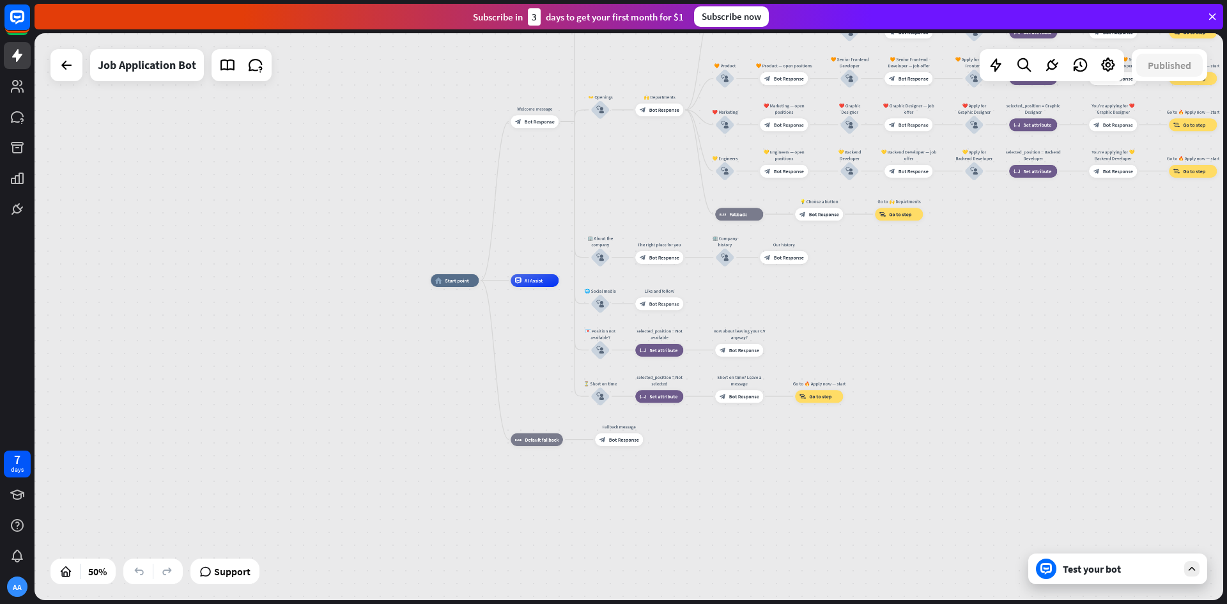
drag, startPoint x: 1227, startPoint y: 118, endPoint x: 988, endPoint y: 373, distance: 349.2
click at [989, 373] on div "home_2 Start point Welcome message block_bot_response Bot Response ✨ Main menu …" at bounding box center [631, 318] width 1193 height 571
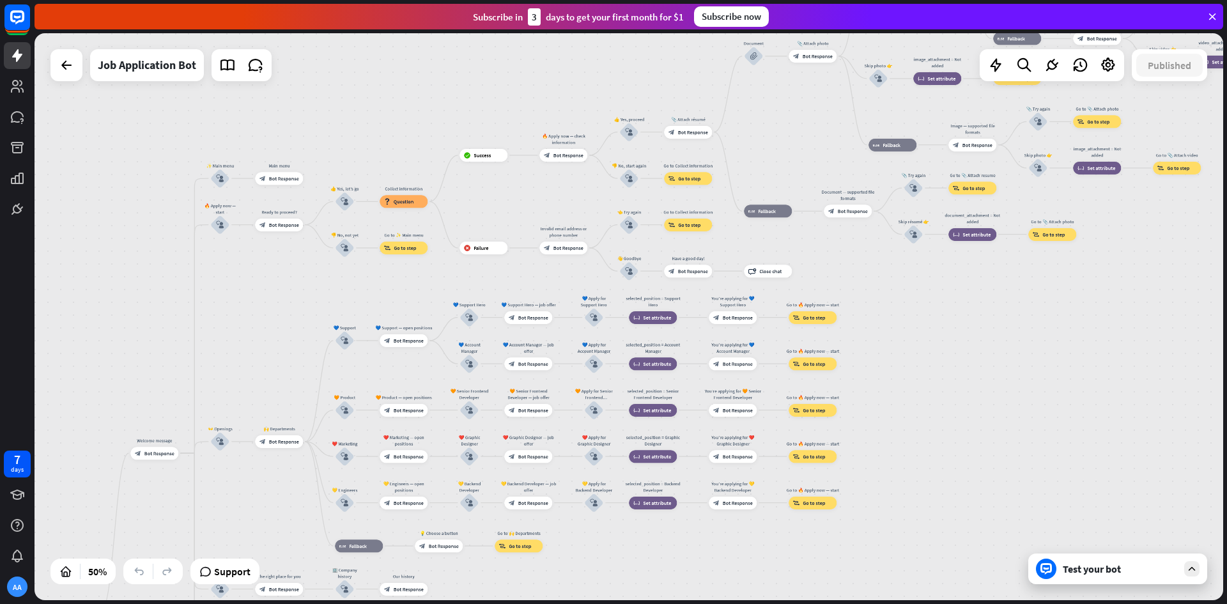
drag, startPoint x: 997, startPoint y: 309, endPoint x: 650, endPoint y: 634, distance: 475.8
click at [650, 603] on html "7 days AA close Product Help First steps Get started with ChatBot Help Center F…" at bounding box center [613, 302] width 1227 height 604
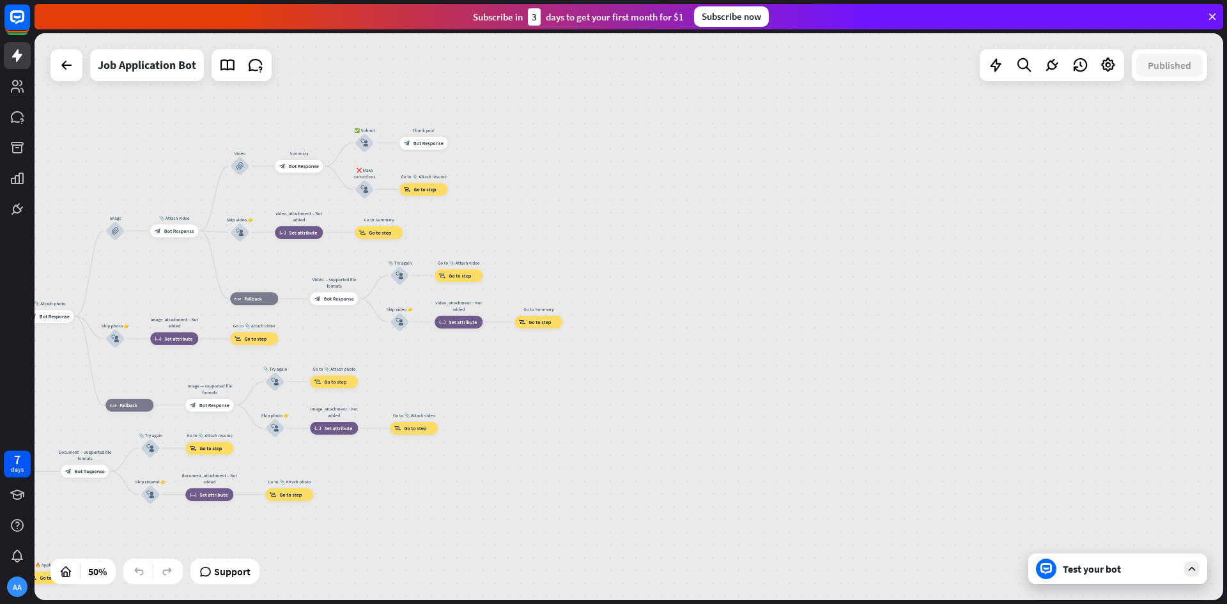
drag, startPoint x: 1053, startPoint y: 364, endPoint x: 260, endPoint y: 626, distance: 834.9
click at [260, 603] on html "7 days AA close Product Help First steps Get started with ChatBot Help Center F…" at bounding box center [613, 302] width 1227 height 604
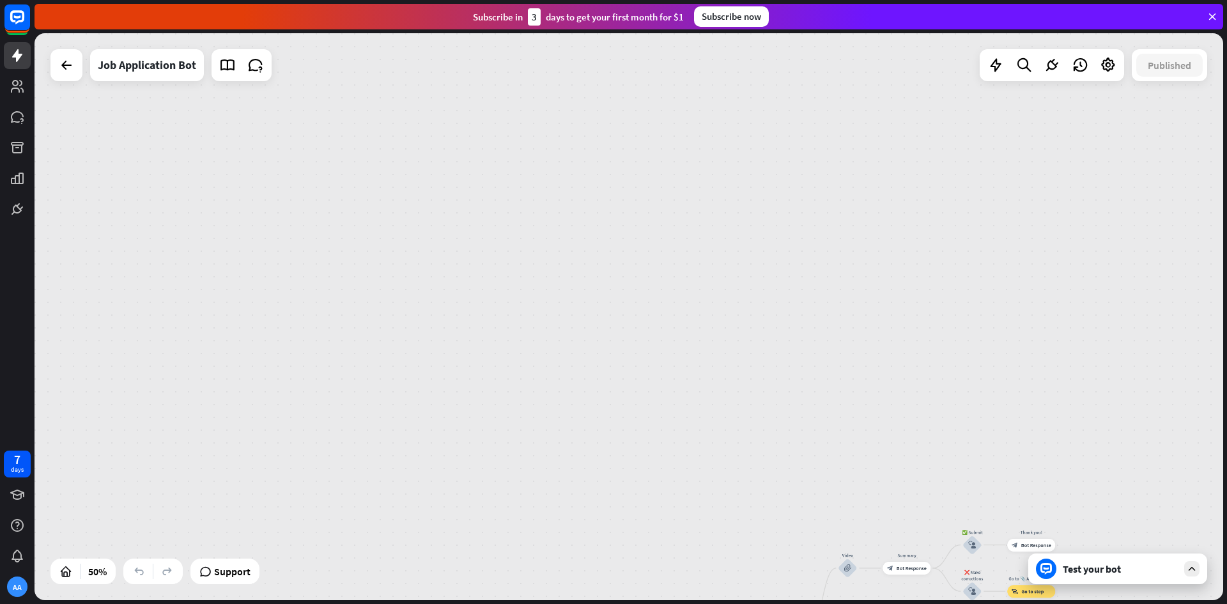
drag, startPoint x: 453, startPoint y: 244, endPoint x: 1227, endPoint y: 598, distance: 850.7
click at [1227, 603] on html "7 days AA close Product Help First steps Get started with ChatBot Help Center F…" at bounding box center [613, 302] width 1227 height 604
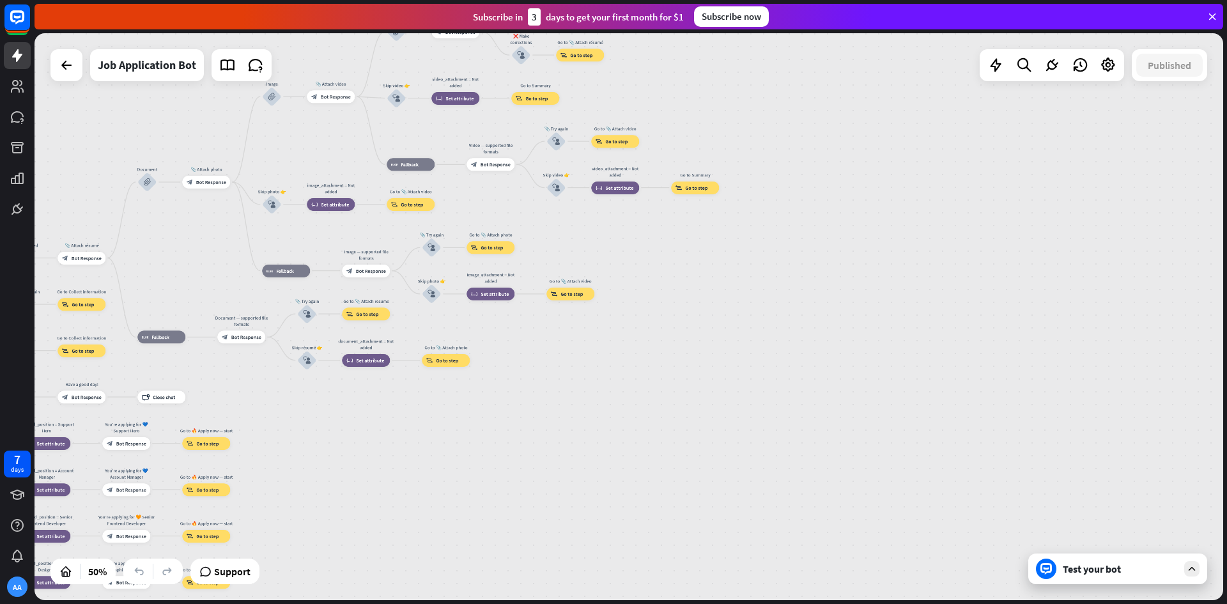
drag, startPoint x: 649, startPoint y: 556, endPoint x: 1128, endPoint y: 159, distance: 621.9
click at [1169, 156] on div "home_2 Start point Welcome message block_bot_response Bot Response ✨ Main menu …" at bounding box center [629, 316] width 1189 height 567
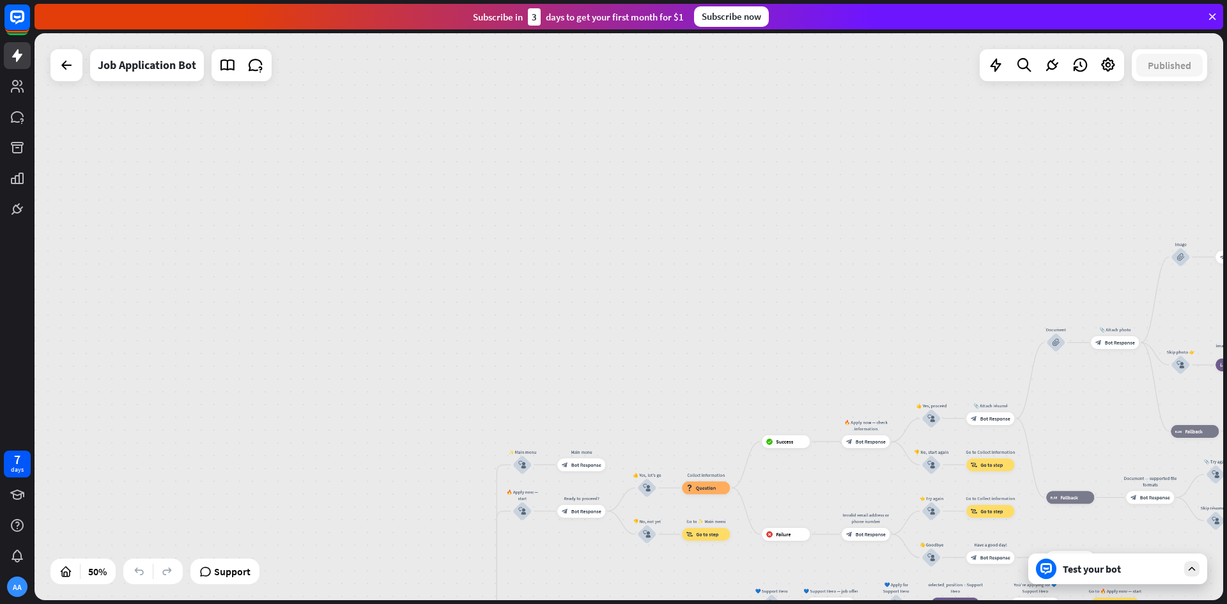
drag, startPoint x: 1213, startPoint y: 196, endPoint x: 827, endPoint y: 321, distance: 405.1
click at [829, 323] on div "close Product Help First steps Get started with ChatBot Help Center Follow step…" at bounding box center [631, 302] width 1193 height 604
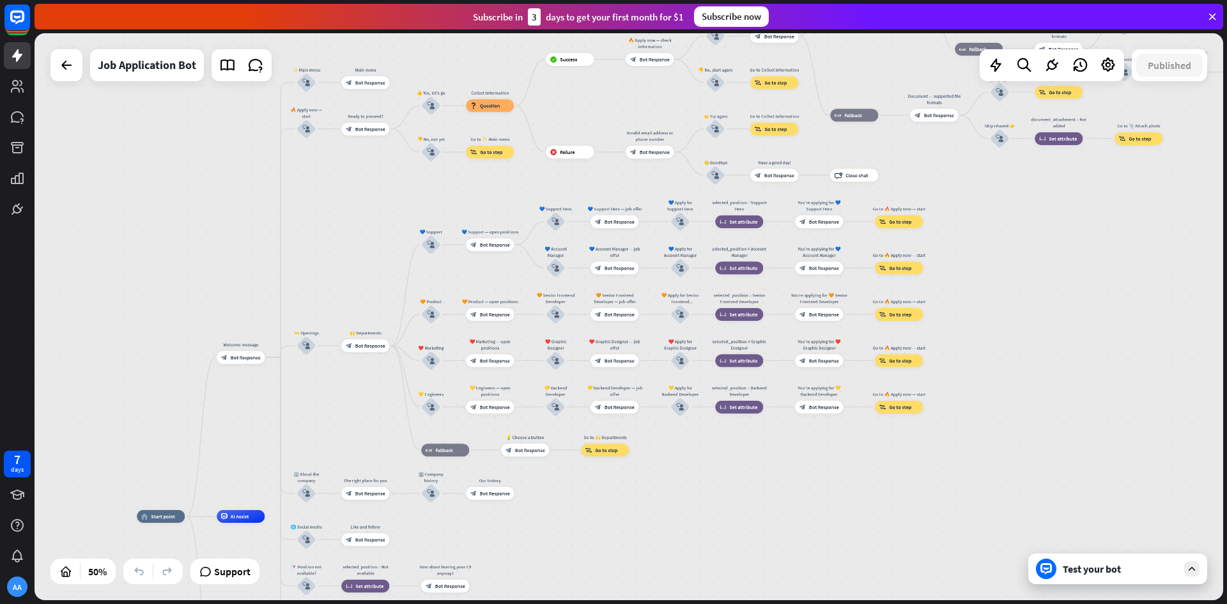
drag, startPoint x: 859, startPoint y: 357, endPoint x: 3, endPoint y: -56, distance: 950.1
click at [3, 0] on html "7 days AA close Product Help First steps Get started with ChatBot Help Center F…" at bounding box center [613, 302] width 1227 height 604
click at [290, 228] on div "home_2 Start point Welcome message block_bot_response Bot Response ✨ Main menu …" at bounding box center [629, 316] width 1189 height 567
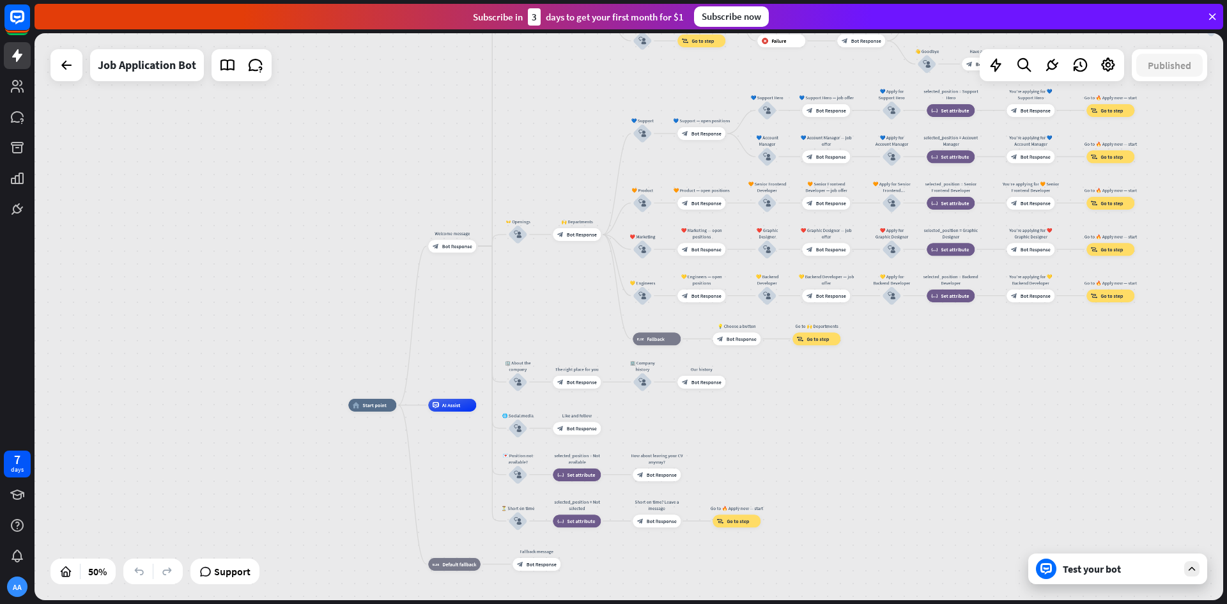
drag, startPoint x: 400, startPoint y: 168, endPoint x: 156, endPoint y: 86, distance: 257.5
click at [151, 98] on div "home_2 Start point Welcome message block_bot_response Bot Response ✨ Main menu …" at bounding box center [629, 316] width 1189 height 567
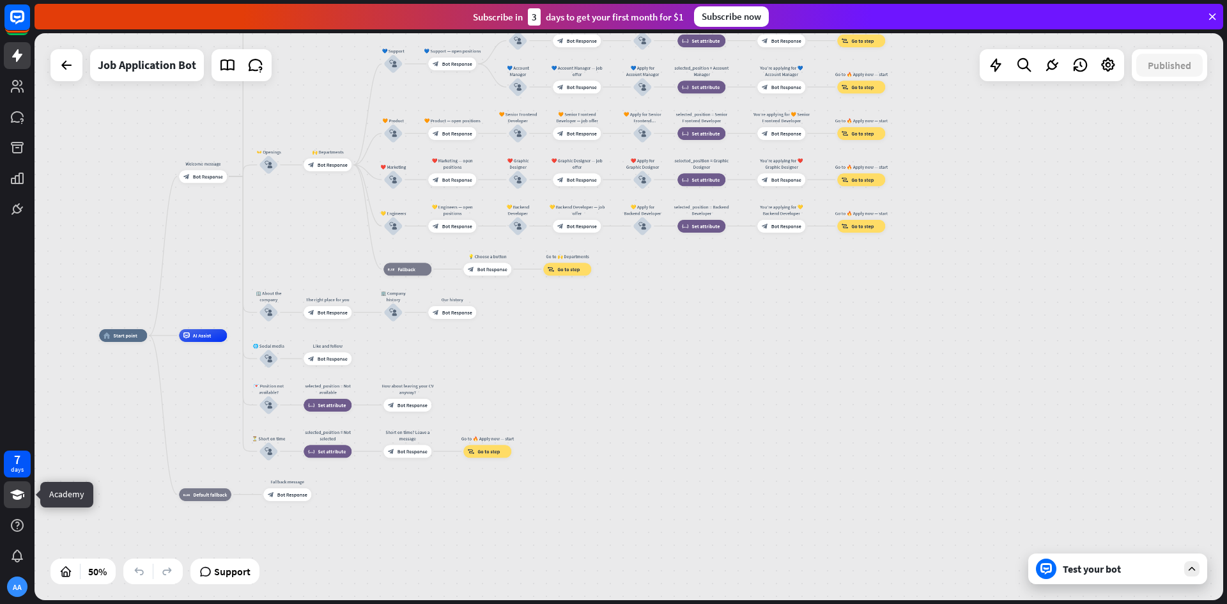
click at [20, 502] on link at bounding box center [17, 494] width 27 height 27
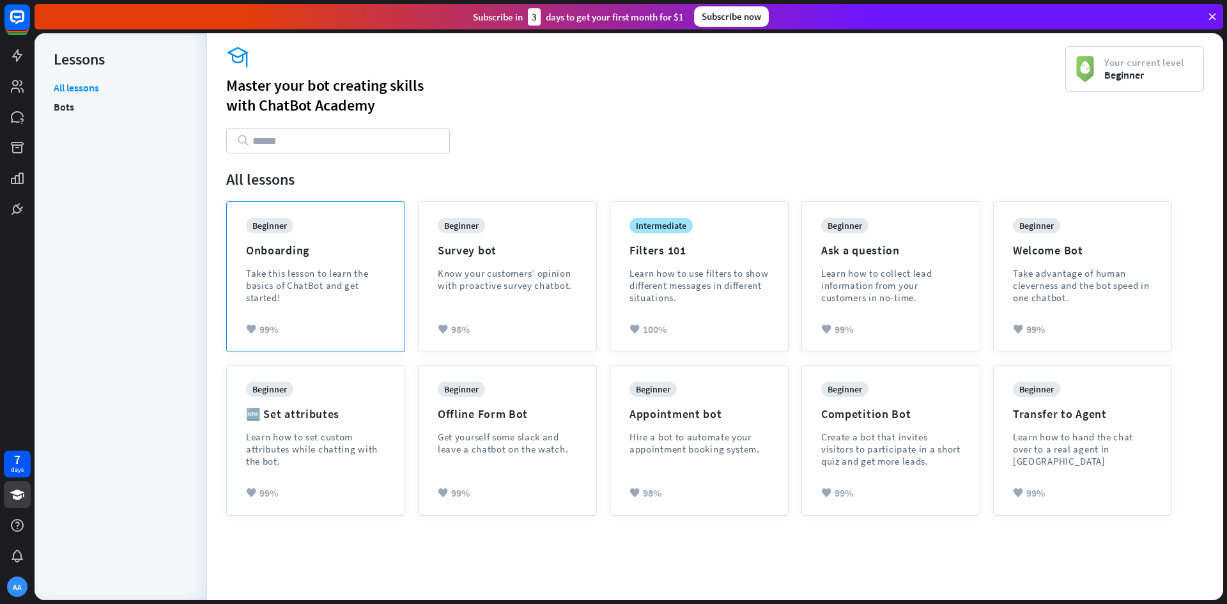
click at [231, 290] on div "beginner Onboarding Take this lesson to learn the basics of ChatBot and get sta…" at bounding box center [316, 277] width 178 height 150
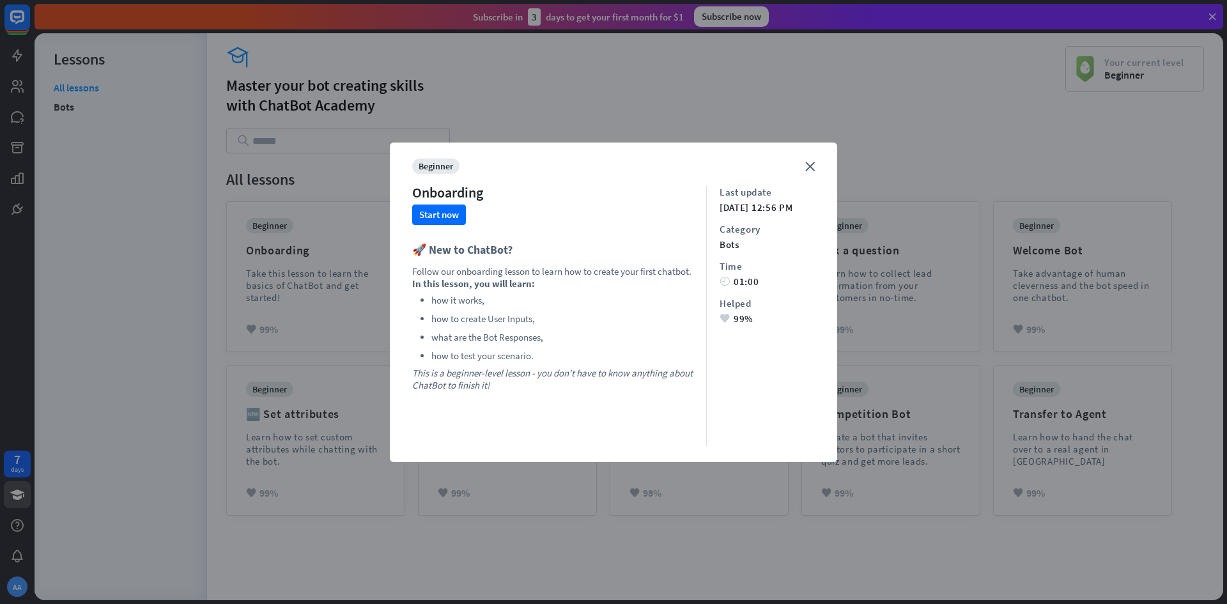
click at [813, 160] on div "close beginner Onboarding Start now 🚀 New to ChatBot? Follow our onboarding les…" at bounding box center [613, 303] width 447 height 320
click at [811, 168] on icon "close" at bounding box center [810, 167] width 10 height 10
